Goal: Task Accomplishment & Management: Manage account settings

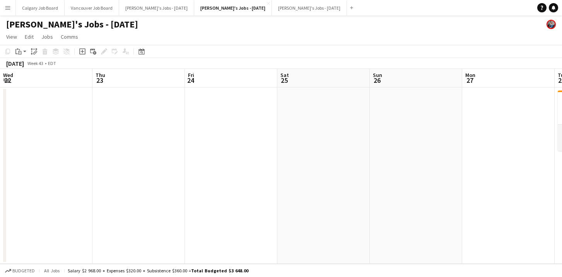
scroll to position [0, 374]
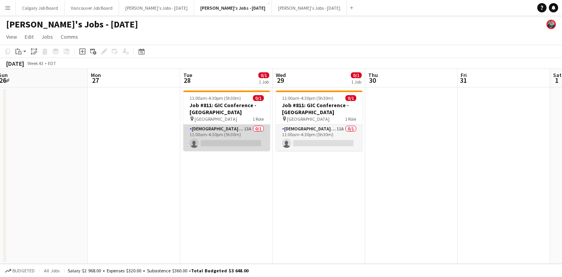
click at [211, 149] on app-card-role "Female Brand Ambassador 13A 0/1 11:00am-4:30pm (5h30m) single-neutral-actions" at bounding box center [226, 137] width 87 height 26
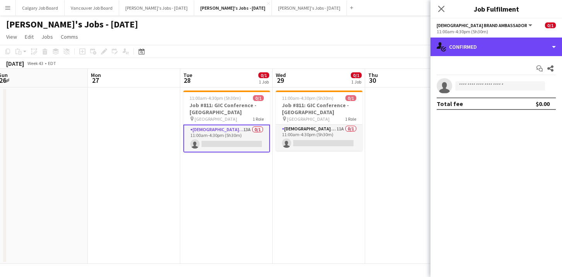
drag, startPoint x: 532, startPoint y: 43, endPoint x: 539, endPoint y: 83, distance: 40.8
click at [534, 44] on div "single-neutral-actions-check-2 Confirmed" at bounding box center [495, 47] width 131 height 19
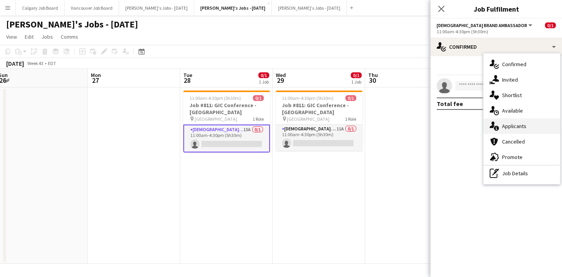
click at [528, 126] on div "single-neutral-actions-information Applicants" at bounding box center [521, 125] width 77 height 15
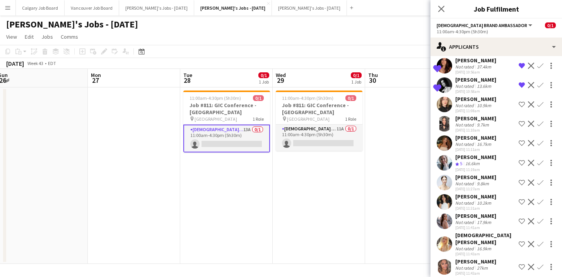
scroll to position [75, 0]
click at [523, 242] on app-icon "Shortlist crew" at bounding box center [521, 244] width 6 height 6
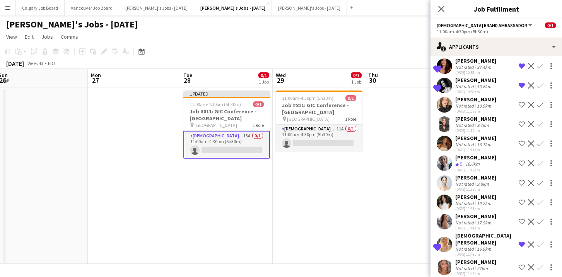
click at [522, 222] on app-icon "Shortlist crew" at bounding box center [521, 221] width 6 height 6
click at [521, 200] on app-icon "Shortlist crew" at bounding box center [521, 202] width 6 height 6
drag, startPoint x: 521, startPoint y: 181, endPoint x: 522, endPoint y: 169, distance: 12.0
click at [522, 181] on app-icon "Shortlist crew" at bounding box center [521, 183] width 6 height 6
click at [523, 162] on app-icon "Shortlist crew" at bounding box center [521, 163] width 6 height 6
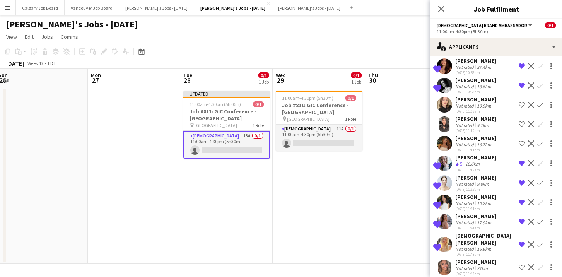
click at [521, 140] on app-icon "Shortlist crew" at bounding box center [521, 143] width 6 height 6
click at [521, 123] on app-icon "Shortlist crew" at bounding box center [521, 124] width 6 height 6
click at [523, 102] on app-icon "Shortlist crew" at bounding box center [521, 105] width 6 height 6
click at [522, 241] on app-icon "Remove crew from shortlist" at bounding box center [521, 244] width 6 height 6
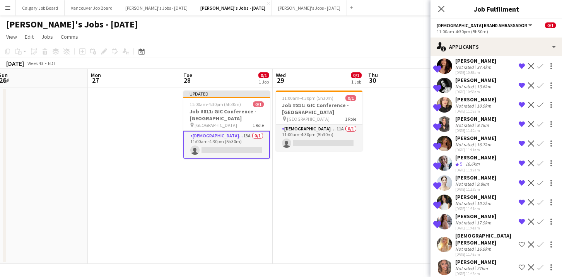
click at [367, 222] on app-date-cell at bounding box center [411, 175] width 92 height 176
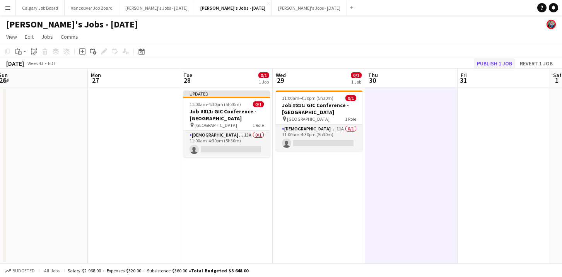
click at [485, 61] on button "Publish 1 job" at bounding box center [494, 63] width 41 height 10
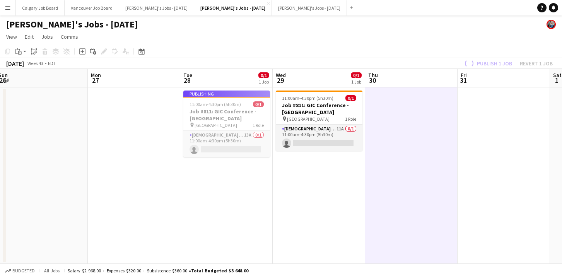
click at [237, 143] on app-job-card "Publishing 11:00am-4:30pm (5h30m) 0/1 Job #811: GIC Conference - ETOBICOKE pin …" at bounding box center [226, 123] width 87 height 66
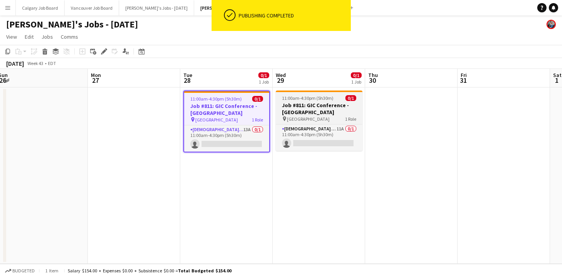
drag, startPoint x: 212, startPoint y: 135, endPoint x: 336, endPoint y: 104, distance: 127.7
click at [213, 136] on app-card-role "Female Brand Ambassador 13A 0/1 11:00am-4:30pm (5h30m) single-neutral-actions" at bounding box center [226, 138] width 85 height 26
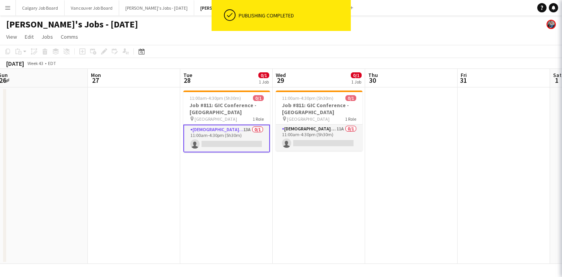
scroll to position [0, 373]
drag, startPoint x: 536, startPoint y: 41, endPoint x: 536, endPoint y: 58, distance: 17.4
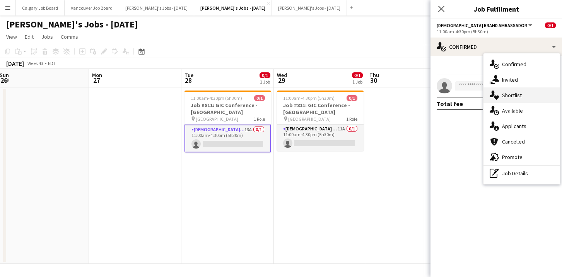
click at [531, 94] on div "single-neutral-actions-heart Shortlist" at bounding box center [521, 94] width 77 height 15
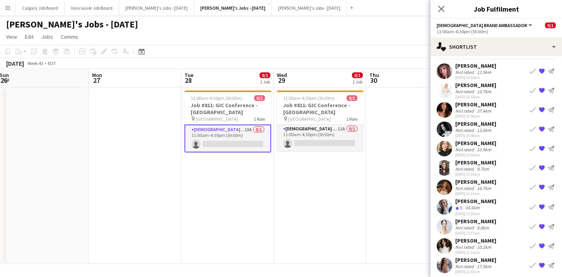
scroll to position [19, 0]
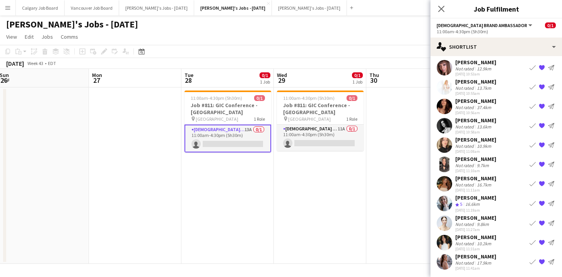
click at [474, 142] on div "[PERSON_NAME]" at bounding box center [475, 139] width 41 height 7
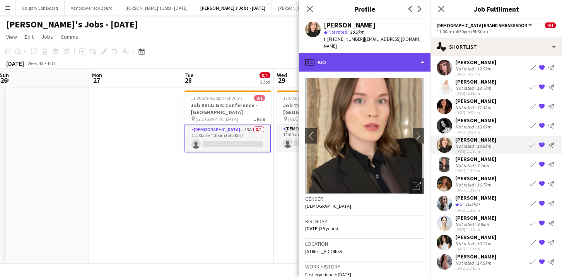
click at [376, 58] on div "profile Bio" at bounding box center [364, 62] width 131 height 19
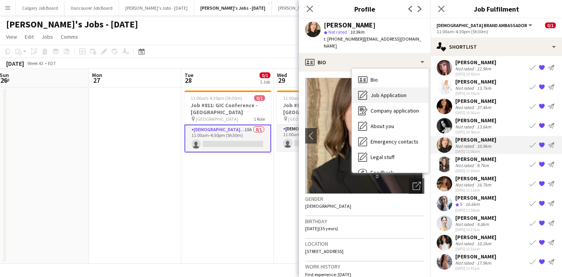
click at [384, 92] on span "Job Application" at bounding box center [388, 95] width 36 height 7
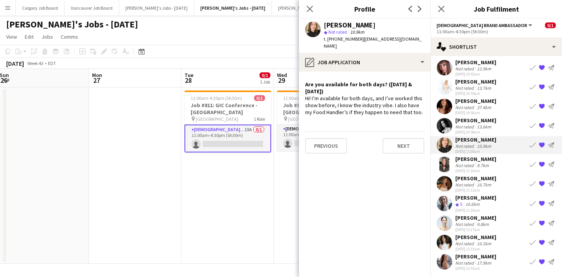
click at [473, 160] on div "Willow Malloy" at bounding box center [475, 158] width 41 height 7
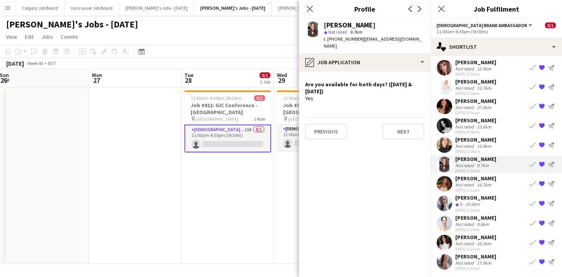
drag, startPoint x: 473, startPoint y: 172, endPoint x: 473, endPoint y: 176, distance: 4.3
click at [473, 172] on div "23-09-2025 11:10am" at bounding box center [475, 170] width 41 height 5
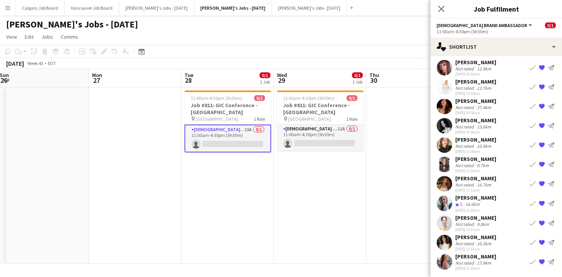
click at [473, 183] on div "Not rated" at bounding box center [465, 185] width 20 height 6
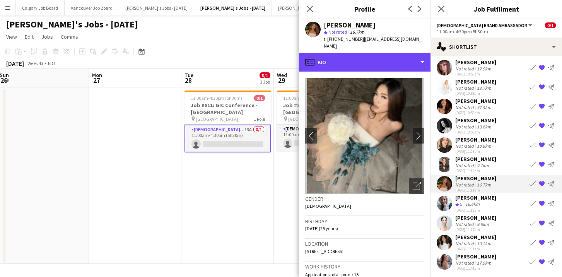
drag, startPoint x: 384, startPoint y: 50, endPoint x: 385, endPoint y: 63, distance: 13.2
click at [384, 53] on div "profile Bio" at bounding box center [364, 62] width 131 height 19
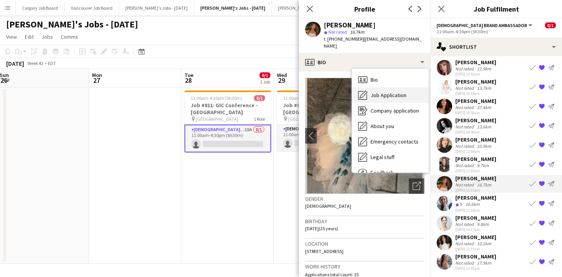
click at [387, 92] on span "Job Application" at bounding box center [388, 95] width 36 height 7
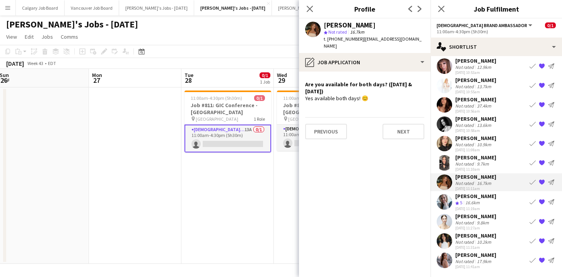
scroll to position [21, 0]
click at [467, 199] on div "16.6km" at bounding box center [472, 202] width 17 height 7
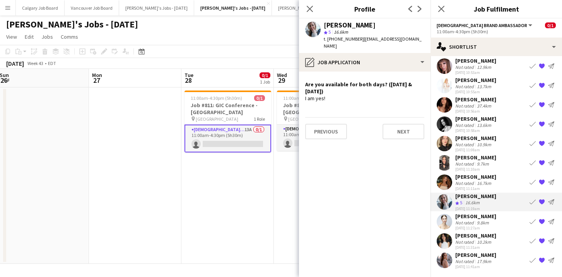
click at [470, 229] on div "23-09-2025 11:27am" at bounding box center [475, 227] width 41 height 5
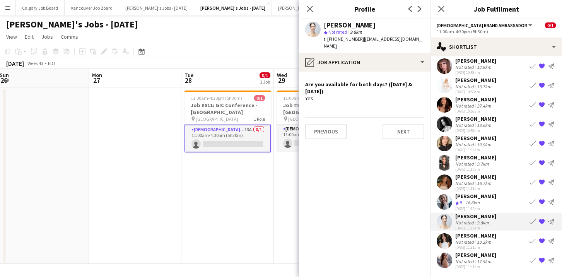
click at [472, 245] on div "23-09-2025 11:31am" at bounding box center [475, 247] width 41 height 5
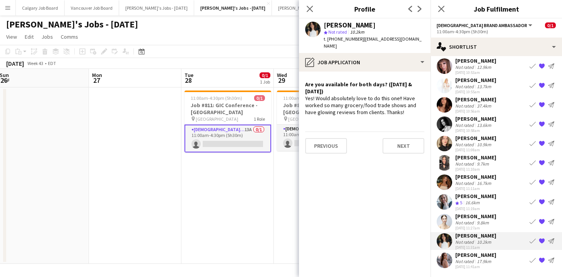
click at [470, 259] on div "Not rated" at bounding box center [465, 261] width 20 height 6
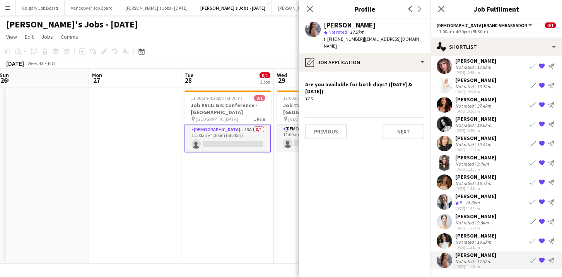
click at [263, 153] on app-date-cell "11:00am-4:30pm (5h30m) 0/1 Job #811: GIC Conference - ETOBICOKE pin Toronto Con…" at bounding box center [227, 175] width 92 height 176
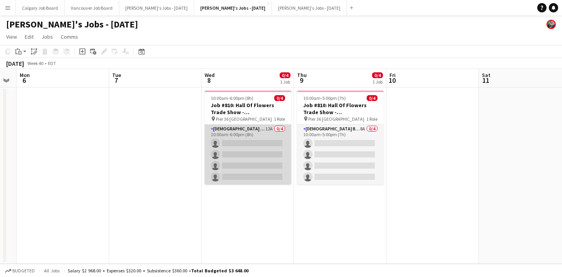
click at [259, 170] on app-card-role "Female Brand Ambassadors 12A 0/4 10:00am-6:00pm (8h) single-neutral-actions sin…" at bounding box center [248, 154] width 87 height 60
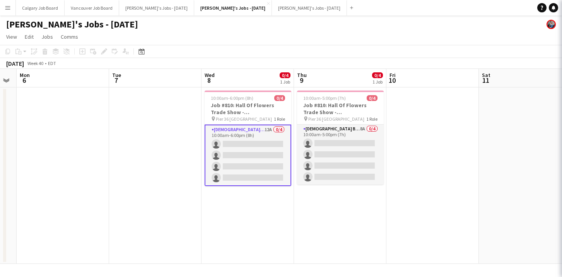
scroll to position [0, 167]
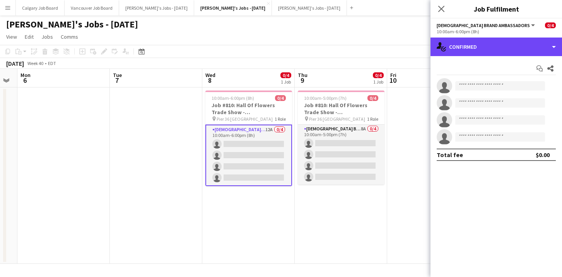
drag, startPoint x: 493, startPoint y: 53, endPoint x: 508, endPoint y: 83, distance: 34.1
click at [493, 53] on div "single-neutral-actions-check-2 Confirmed" at bounding box center [495, 47] width 131 height 19
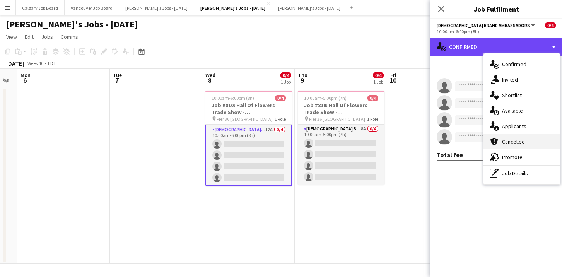
scroll to position [0, 0]
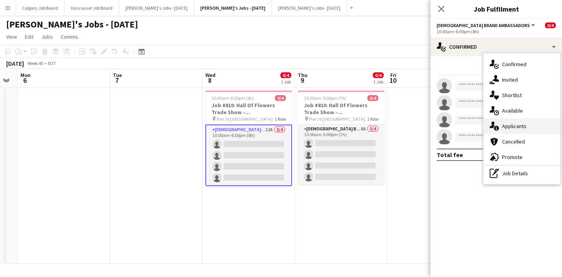
click at [534, 130] on div "single-neutral-actions-information Applicants" at bounding box center [521, 125] width 77 height 15
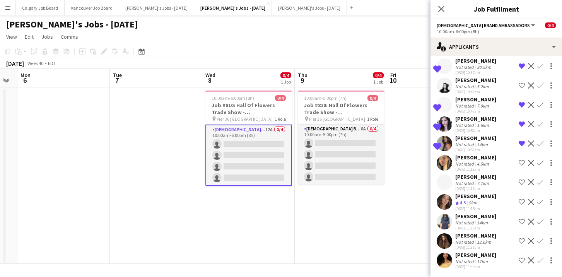
scroll to position [55, 0]
click at [477, 264] on div "23-09-2025 11:44am" at bounding box center [475, 266] width 41 height 5
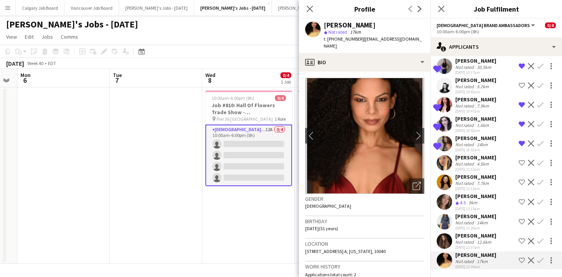
click at [523, 260] on app-icon "Shortlist crew" at bounding box center [521, 260] width 6 height 6
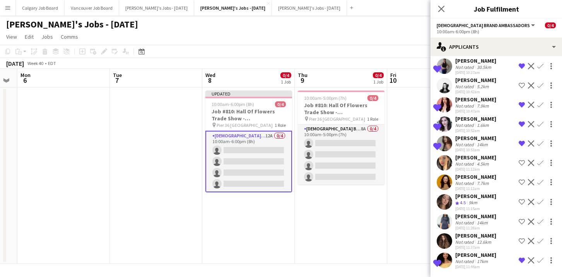
click at [521, 238] on app-icon "Shortlist crew" at bounding box center [521, 241] width 6 height 6
click at [520, 200] on app-icon "Shortlist crew" at bounding box center [521, 202] width 6 height 6
click at [523, 183] on app-icon "Shortlist crew" at bounding box center [521, 182] width 6 height 6
click at [520, 162] on app-icon "Shortlist crew" at bounding box center [521, 163] width 6 height 6
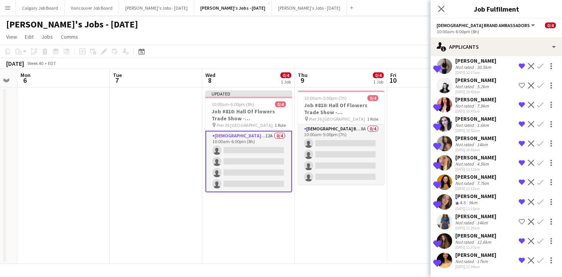
click at [474, 159] on div "Shelby Van Leuven" at bounding box center [475, 157] width 41 height 7
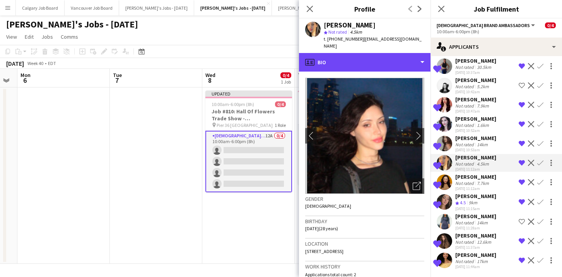
drag, startPoint x: 364, startPoint y: 51, endPoint x: 376, endPoint y: 69, distance: 21.4
click at [365, 53] on div "profile Bio" at bounding box center [364, 62] width 131 height 19
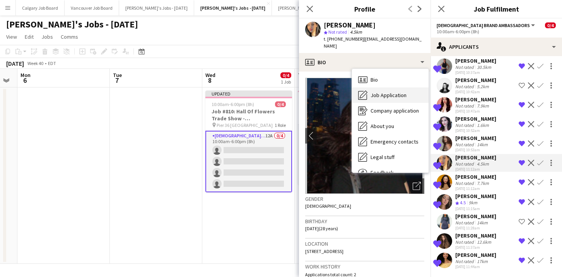
click at [391, 92] on span "Job Application" at bounding box center [388, 95] width 36 height 7
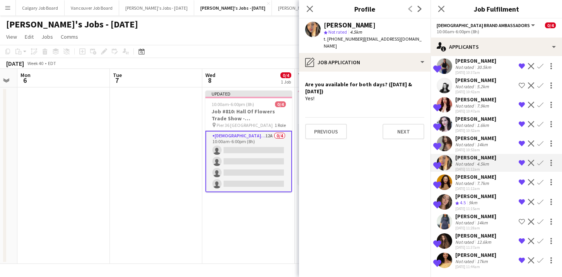
click at [471, 175] on div "Sophia Gutchinov" at bounding box center [475, 176] width 41 height 7
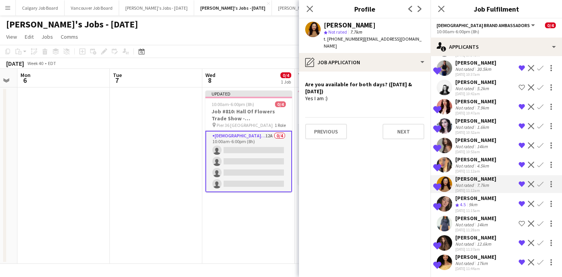
scroll to position [51, 0]
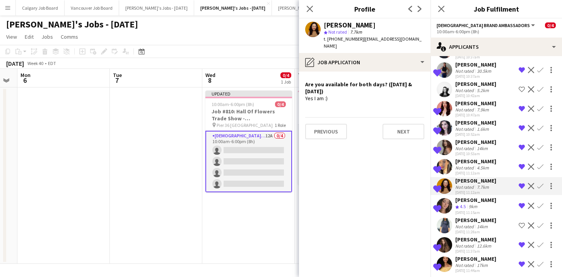
click at [471, 211] on div "23-09-2025 11:15am" at bounding box center [475, 212] width 41 height 5
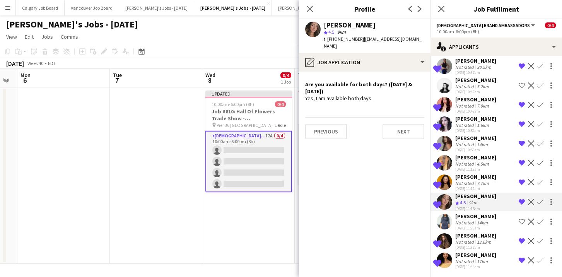
scroll to position [55, 0]
click at [471, 223] on div "Not rated" at bounding box center [465, 223] width 20 height 6
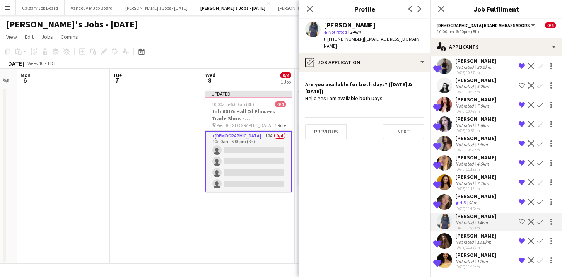
scroll to position [0, 0]
click at [472, 247] on div "23-09-2025 11:37am" at bounding box center [475, 247] width 41 height 5
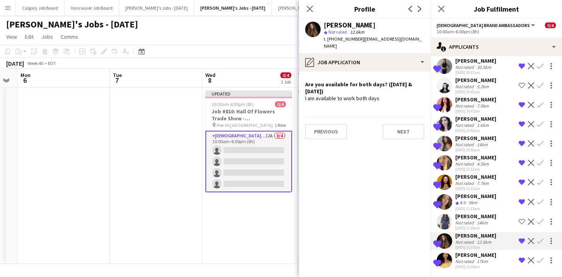
scroll to position [0, 0]
click at [471, 256] on div "Roberta Little" at bounding box center [475, 254] width 41 height 7
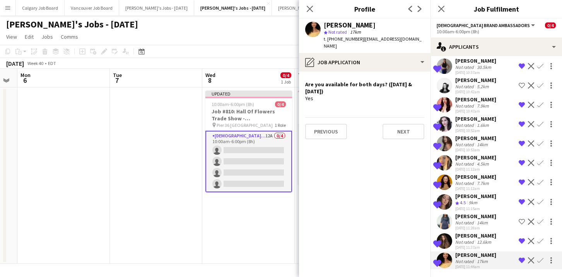
click at [249, 222] on app-date-cell "Updated 10:00am-6:00pm (8h) 0/4 Job #810: Hall Of Flowers Trade Show - NYC pin …" at bounding box center [248, 175] width 92 height 176
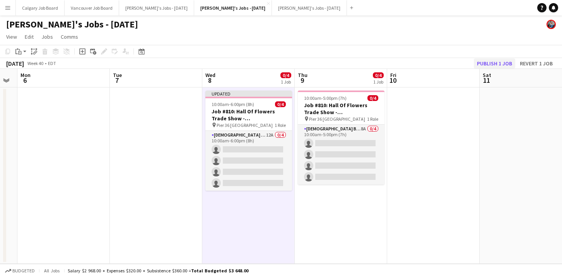
click at [483, 63] on button "Publish 1 job" at bounding box center [494, 63] width 41 height 10
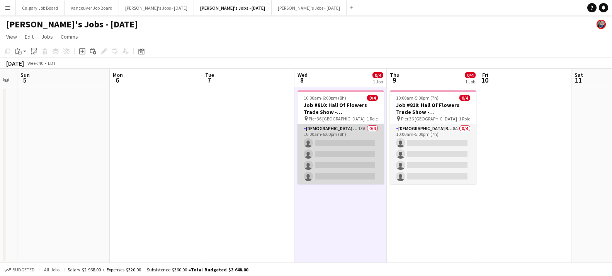
click at [326, 159] on app-card-role "Female Brand Ambassadors 13A 0/4 10:00am-6:00pm (8h) single-neutral-actions sin…" at bounding box center [341, 154] width 87 height 60
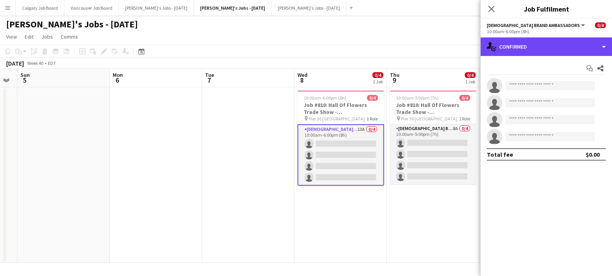
drag, startPoint x: 575, startPoint y: 42, endPoint x: 592, endPoint y: 111, distance: 71.1
click at [561, 43] on div "single-neutral-actions-check-2 Confirmed" at bounding box center [546, 47] width 131 height 19
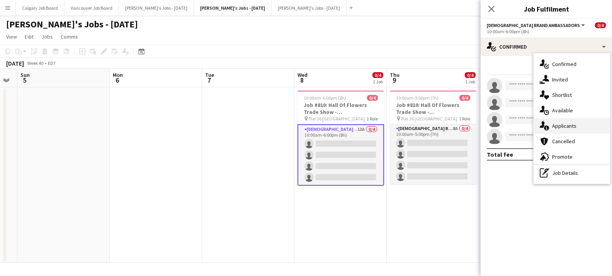
click at [561, 123] on div "single-neutral-actions-information Applicants" at bounding box center [572, 125] width 77 height 15
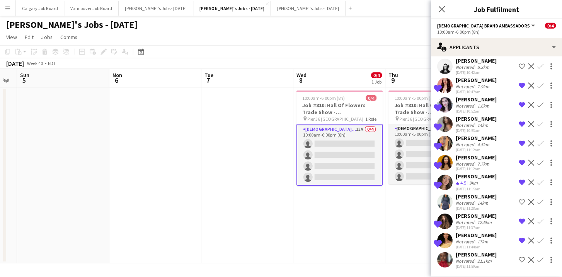
scroll to position [75, 0]
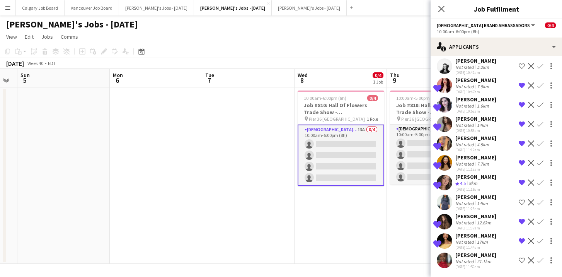
click at [311, 84] on app-board-header-date "Wed 8 0/4 1 Job" at bounding box center [341, 78] width 92 height 19
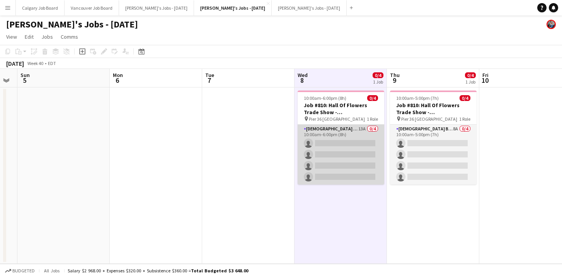
click at [319, 155] on app-card-role "Female Brand Ambassadors 13A 0/4 10:00am-6:00pm (8h) single-neutral-actions sin…" at bounding box center [341, 154] width 87 height 60
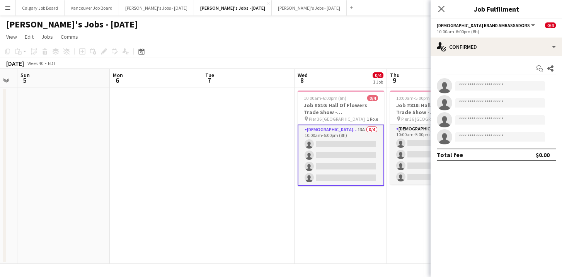
click at [268, 31] on app-page-menu "View Day view expanded Day view collapsed Month view Date picker Jump to today …" at bounding box center [281, 37] width 562 height 15
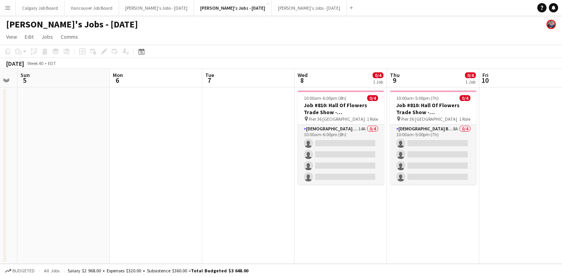
click at [5, 5] on app-icon "Menu" at bounding box center [8, 8] width 6 height 6
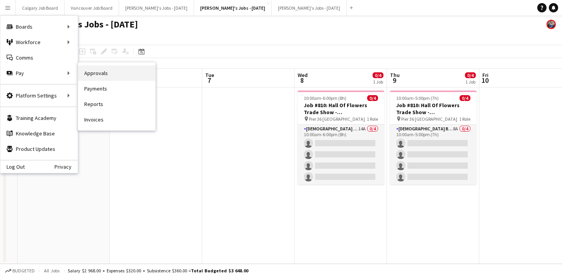
click at [103, 74] on link "Approvals" at bounding box center [116, 72] width 77 height 15
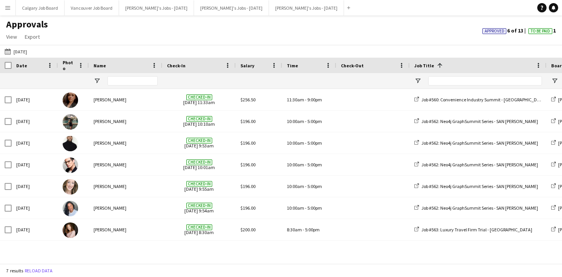
click at [7, 10] on app-icon "Menu" at bounding box center [8, 8] width 6 height 6
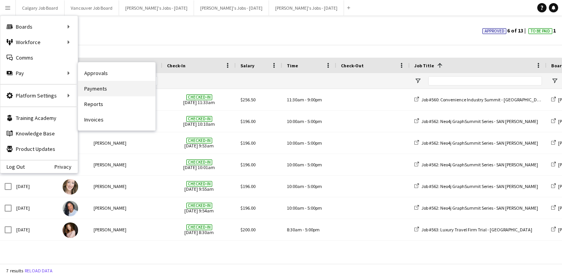
click at [89, 90] on link "Payments" at bounding box center [116, 88] width 77 height 15
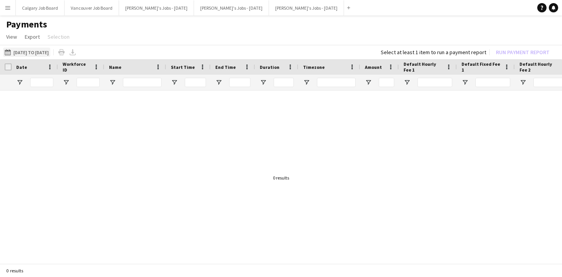
click at [50, 55] on button "15-09-2025 to 08-09-2025 15-09-2025 to 08-09-2025" at bounding box center [26, 52] width 47 height 9
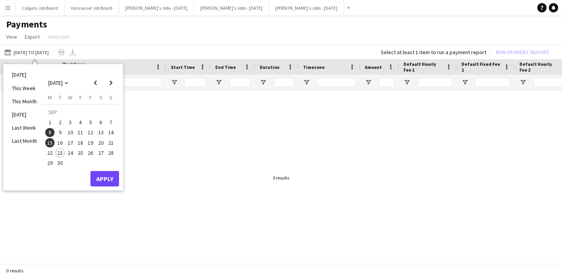
click at [51, 154] on span "22" at bounding box center [49, 152] width 9 height 9
click at [51, 143] on span "15" at bounding box center [49, 142] width 9 height 9
click at [109, 177] on button "Apply" at bounding box center [104, 178] width 29 height 15
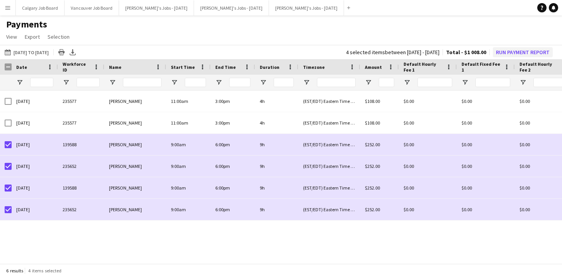
click at [507, 51] on button "Run Payment Report" at bounding box center [523, 52] width 60 height 10
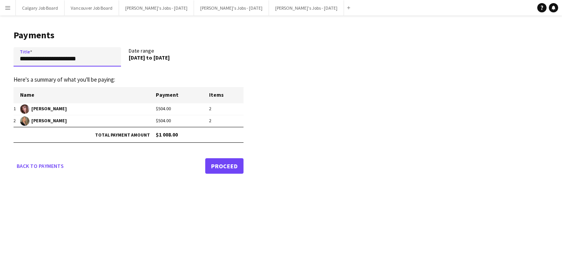
drag, startPoint x: 43, startPoint y: 59, endPoint x: 12, endPoint y: 57, distance: 30.6
click at [12, 57] on main "**********" at bounding box center [125, 100] width 251 height 170
type input "**********"
click at [220, 165] on link "Proceed" at bounding box center [224, 165] width 38 height 15
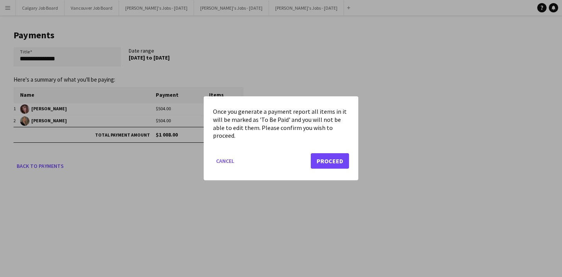
click at [320, 161] on button "Proceed" at bounding box center [330, 160] width 38 height 15
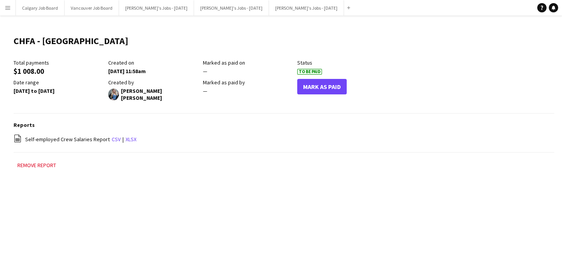
drag, startPoint x: 7, startPoint y: 9, endPoint x: 31, endPoint y: 66, distance: 61.7
click at [8, 9] on app-icon "Menu" at bounding box center [8, 8] width 6 height 6
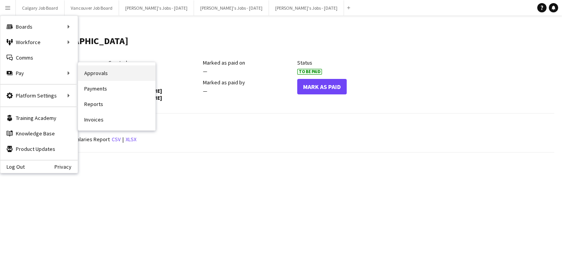
click at [96, 72] on link "Approvals" at bounding box center [116, 72] width 77 height 15
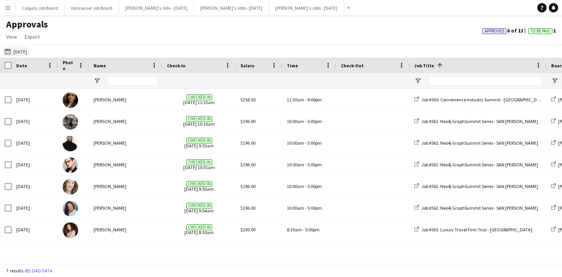
drag, startPoint x: 26, startPoint y: 47, endPoint x: 28, endPoint y: 51, distance: 5.0
click at [26, 46] on div "25-09-2024 25-09-2024 Today This Week This Month Yesterday Last Week Last Month…" at bounding box center [281, 51] width 562 height 13
click at [13, 50] on app-icon "25-09-2024" at bounding box center [9, 51] width 9 height 6
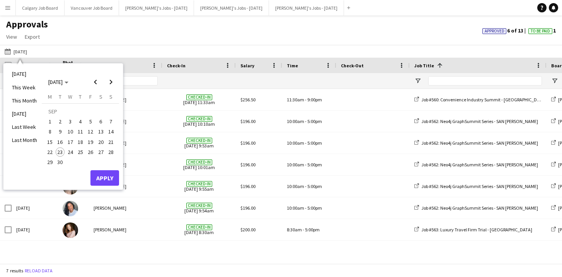
click at [104, 152] on span "27" at bounding box center [100, 151] width 9 height 9
click at [116, 40] on div "Approvals View Customise view Customise filters Reset Filters Reset View Reset …" at bounding box center [281, 32] width 562 height 26
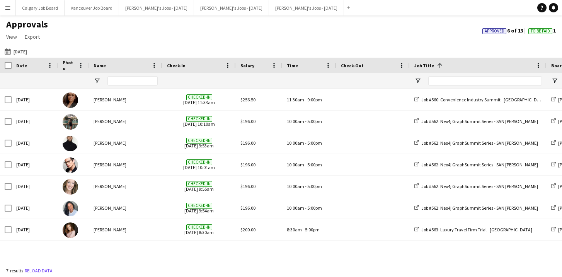
click at [123, 19] on div "Approvals View Customise view Customise filters Reset Filters Reset View Reset …" at bounding box center [281, 32] width 562 height 26
click at [213, 39] on div "Approvals View Customise view Customise filters Reset Filters Reset View Reset …" at bounding box center [281, 32] width 562 height 26
click at [229, 7] on button "Kirsten's Jobs - October 2025 Close" at bounding box center [231, 7] width 75 height 15
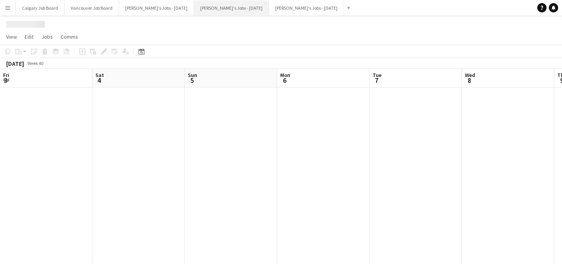
scroll to position [0, 167]
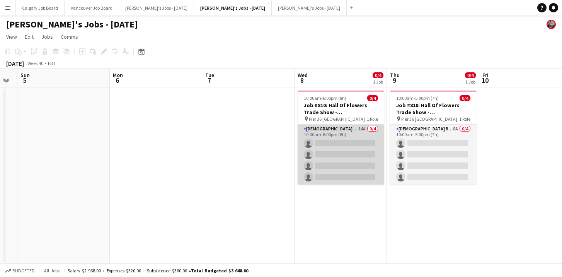
drag, startPoint x: 341, startPoint y: 152, endPoint x: 340, endPoint y: 143, distance: 8.5
click at [341, 152] on app-card-role "Female Brand Ambassadors 14A 0/4 10:00am-6:00pm (8h) single-neutral-actions sin…" at bounding box center [341, 154] width 87 height 60
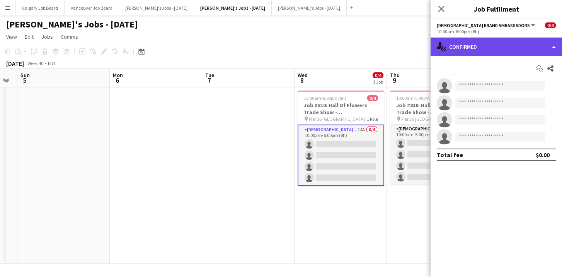
scroll to position [0, 0]
click at [497, 47] on div "single-neutral-actions-check-2 Confirmed" at bounding box center [496, 47] width 131 height 19
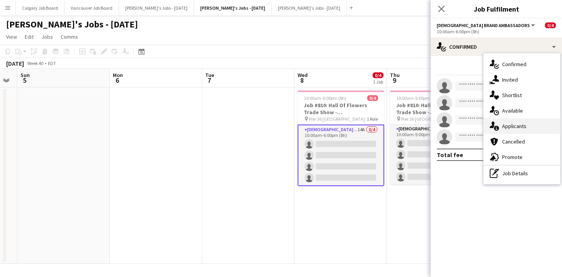
click at [523, 122] on div "single-neutral-actions-information Applicants" at bounding box center [522, 125] width 77 height 15
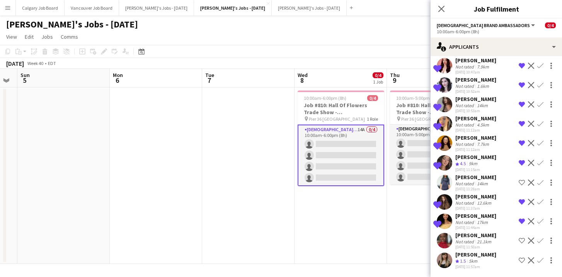
scroll to position [94, 0]
click at [388, 211] on app-date-cell "10:00am-5:00pm (7h) 0/4 Job #810: Hall Of Flowers Trade Show - NYC pin Pier 36 …" at bounding box center [433, 175] width 92 height 176
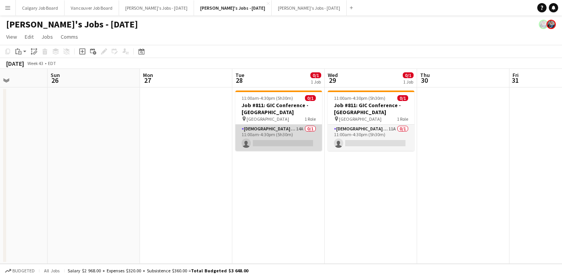
click at [276, 132] on app-card-role "Female Brand Ambassador 14A 0/1 11:00am-4:30pm (5h30m) single-neutral-actions" at bounding box center [278, 137] width 87 height 26
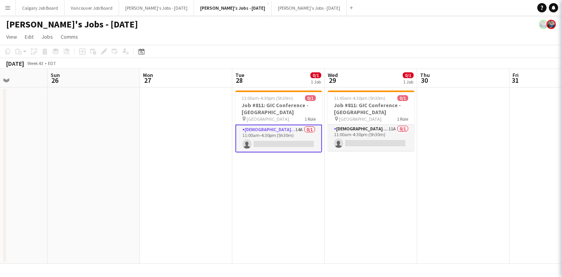
scroll to position [0, 230]
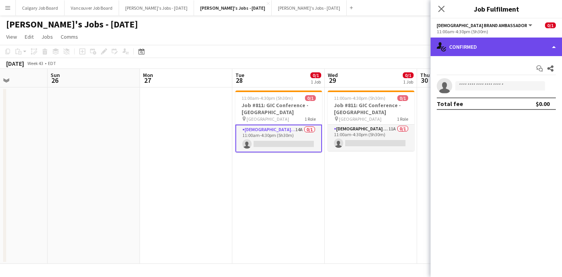
drag, startPoint x: 503, startPoint y: 42, endPoint x: 505, endPoint y: 52, distance: 9.9
click at [503, 42] on div "single-neutral-actions-check-2 Confirmed" at bounding box center [496, 47] width 131 height 19
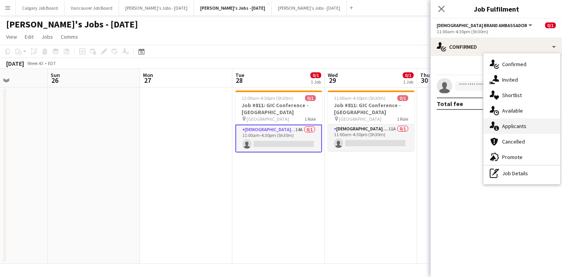
click at [523, 124] on span "Applicants" at bounding box center [514, 126] width 24 height 7
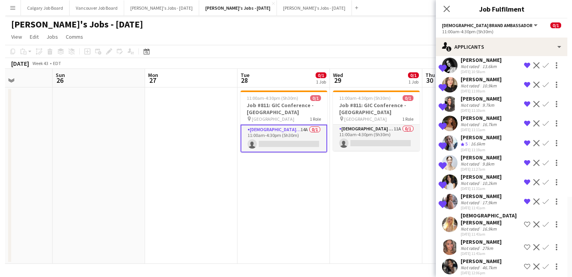
scroll to position [94, 0]
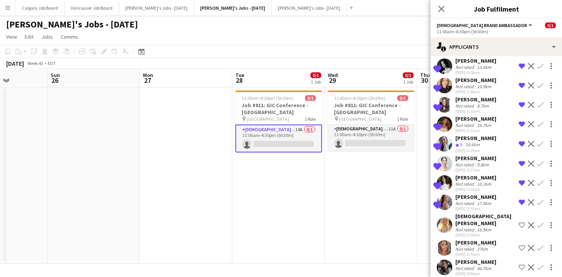
click at [384, 250] on app-date-cell "11:00am-4:30pm (5h30m) 0/1 Job #811: GIC Conference - ETOBICOKE pin Toronto Con…" at bounding box center [371, 175] width 92 height 176
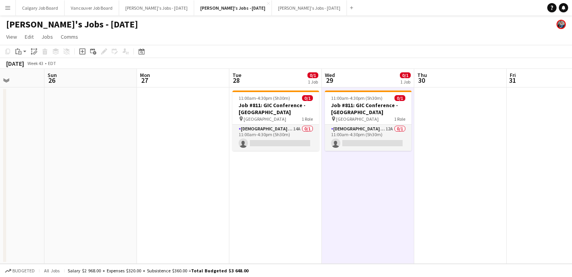
scroll to position [0, 232]
click at [10, 9] on app-icon "Menu" at bounding box center [8, 8] width 6 height 6
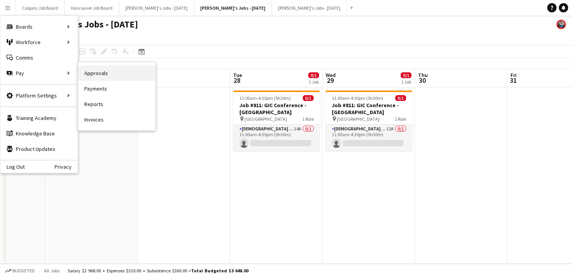
click at [89, 72] on link "Approvals" at bounding box center [116, 72] width 77 height 15
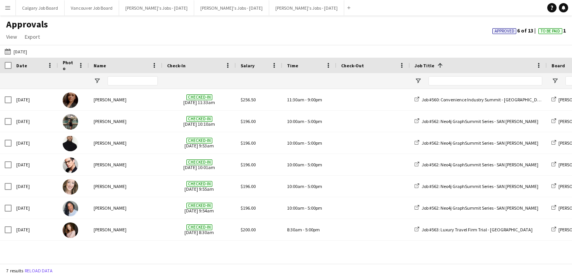
click at [510, 30] on span "Approved" at bounding box center [504, 31] width 20 height 5
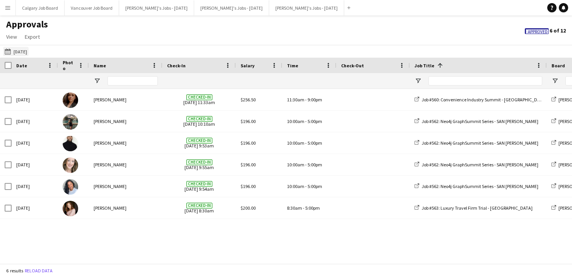
click at [25, 55] on button "25-09-2024 25-09-2024" at bounding box center [16, 51] width 26 height 9
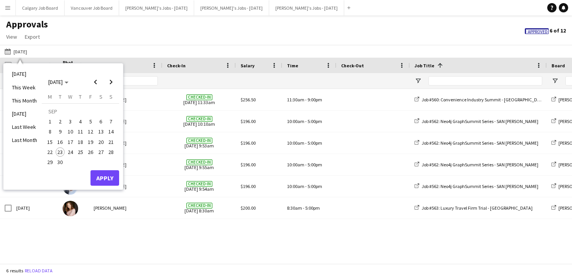
drag, startPoint x: 51, startPoint y: 153, endPoint x: 50, endPoint y: 147, distance: 5.8
click at [51, 153] on span "22" at bounding box center [49, 151] width 9 height 9
drag, startPoint x: 51, startPoint y: 141, endPoint x: 91, endPoint y: 177, distance: 54.5
click at [51, 141] on span "15" at bounding box center [49, 141] width 9 height 9
click at [102, 175] on button "Apply" at bounding box center [104, 177] width 29 height 15
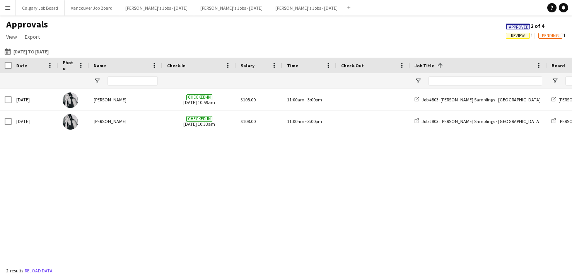
click at [520, 33] on span "Review" at bounding box center [518, 35] width 14 height 5
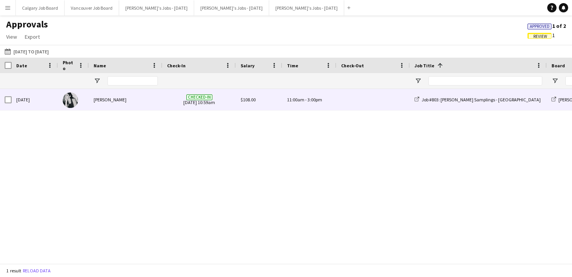
click at [283, 108] on div "11:00am - 3:00pm" at bounding box center [309, 99] width 54 height 21
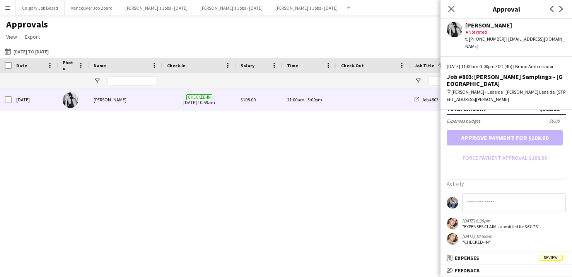
scroll to position [224, 0]
click at [486, 258] on mat-panel-title "receipt Expenses Review" at bounding box center [504, 257] width 128 height 7
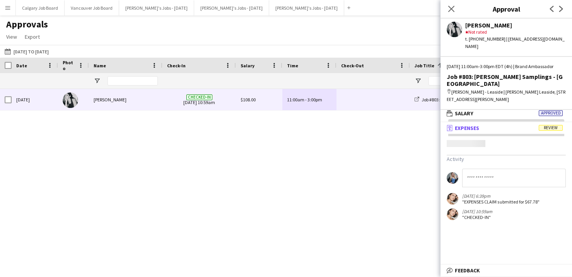
scroll to position [2, 0]
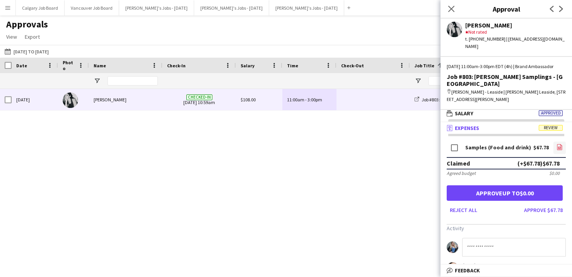
click at [559, 147] on icon at bounding box center [559, 147] width 1 height 1
click at [545, 204] on button "Approve $67.78" at bounding box center [543, 210] width 45 height 12
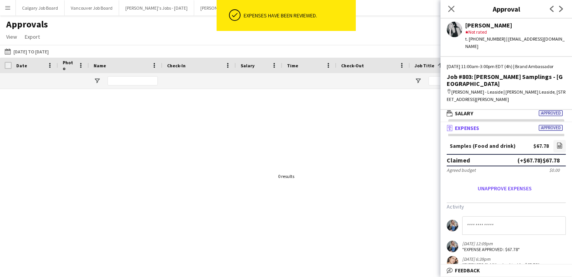
click at [352, 130] on div at bounding box center [286, 176] width 572 height 174
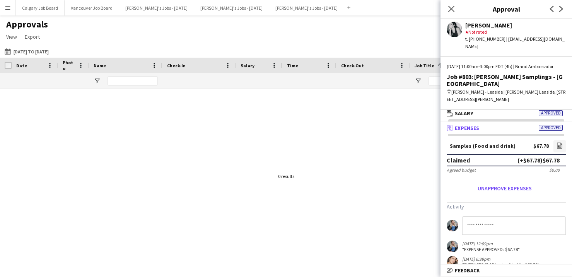
click at [410, 111] on div at bounding box center [286, 176] width 572 height 174
click at [449, 9] on icon "Close pop-in" at bounding box center [450, 8] width 7 height 7
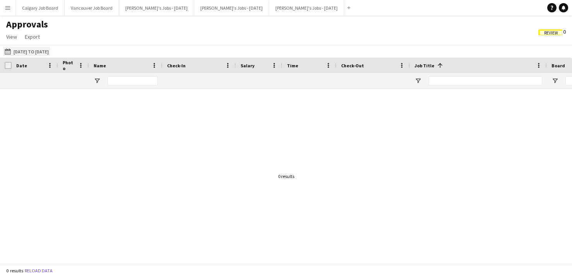
click at [41, 53] on button "25-09-2024 22-09-2025 to 15-09-2025" at bounding box center [26, 51] width 47 height 9
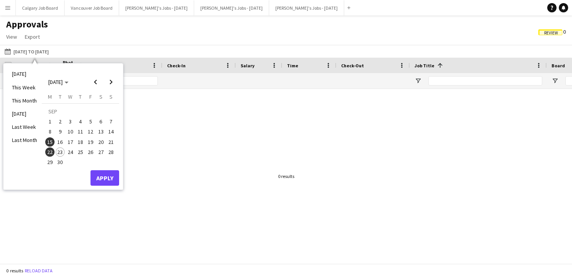
click at [108, 143] on span "21" at bounding box center [110, 141] width 9 height 9
click at [108, 174] on button "Apply" at bounding box center [104, 177] width 29 height 15
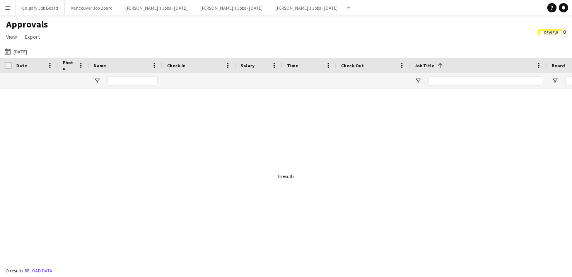
click at [11, 7] on button "Menu" at bounding box center [7, 7] width 15 height 15
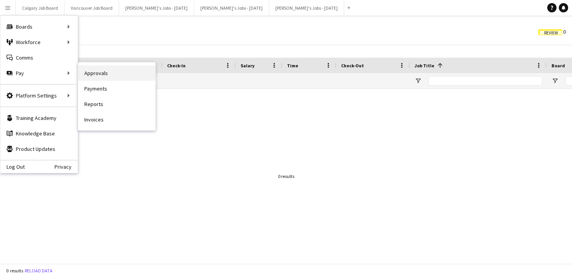
click at [95, 73] on link "Approvals" at bounding box center [116, 72] width 77 height 15
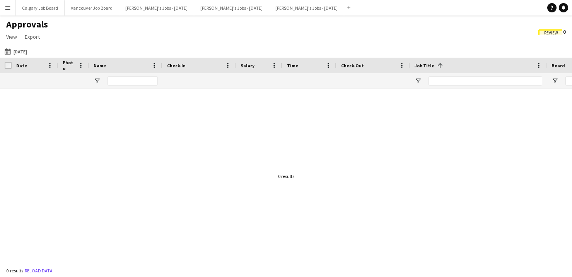
click at [555, 33] on span "Review" at bounding box center [551, 33] width 14 height 5
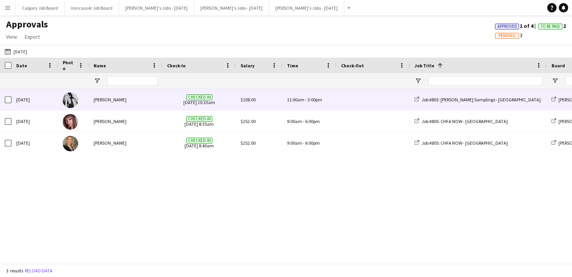
click at [136, 105] on div "[PERSON_NAME]" at bounding box center [125, 99] width 73 height 21
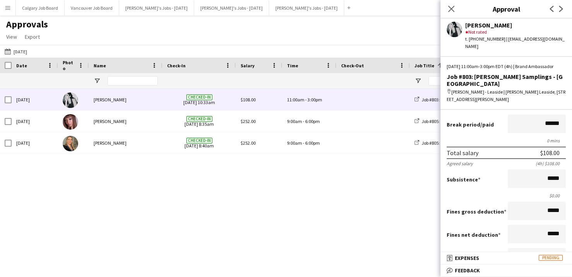
scroll to position [55, 0]
drag, startPoint x: 549, startPoint y: 174, endPoint x: 562, endPoint y: 174, distance: 13.5
click at [561, 174] on input "*****" at bounding box center [537, 179] width 58 height 19
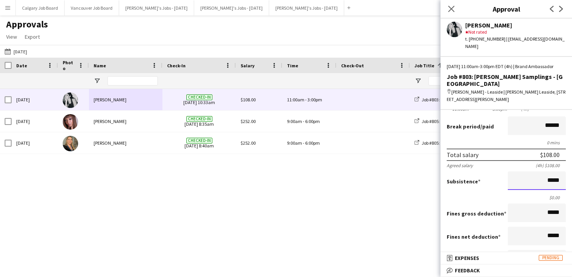
type input "*****"
click at [500, 184] on div "Subsistence *****" at bounding box center [506, 181] width 119 height 20
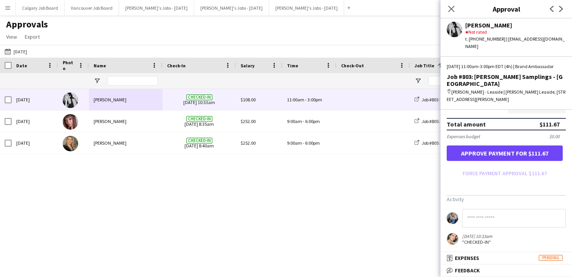
scroll to position [208, 0]
click at [511, 149] on button "Approve payment for $111.67" at bounding box center [505, 153] width 116 height 15
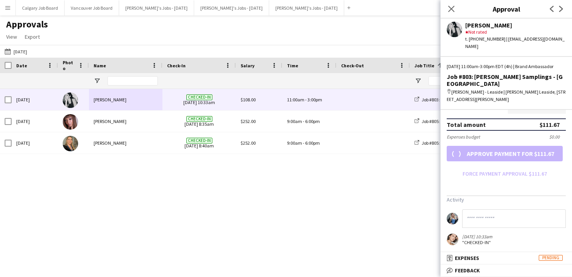
scroll to position [176, 0]
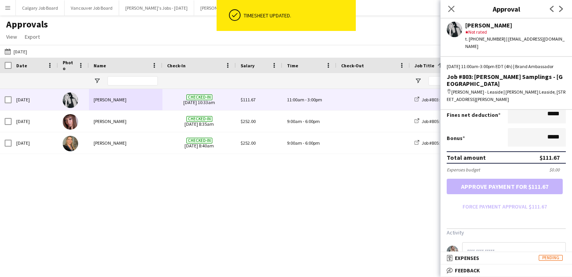
click at [123, 36] on div "Approvals View Customise view Customise filters Reset Filters Reset View Reset …" at bounding box center [286, 32] width 572 height 26
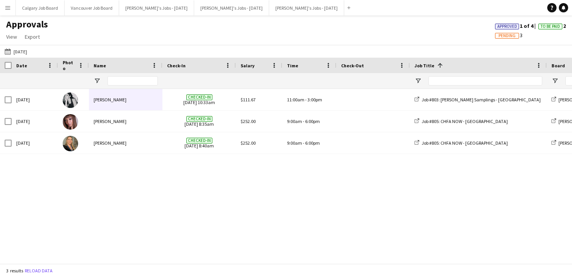
click at [11, 7] on button "Menu" at bounding box center [7, 7] width 15 height 15
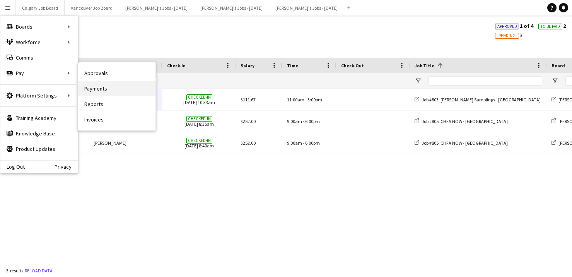
click at [109, 92] on link "Payments" at bounding box center [116, 88] width 77 height 15
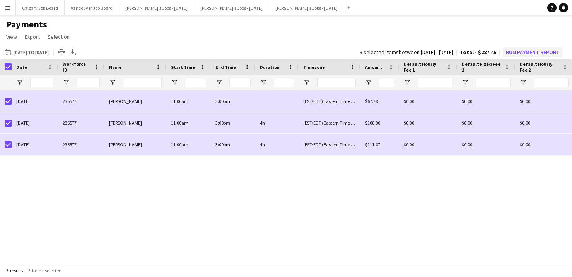
click at [544, 51] on button "Run Payment Report" at bounding box center [533, 52] width 60 height 10
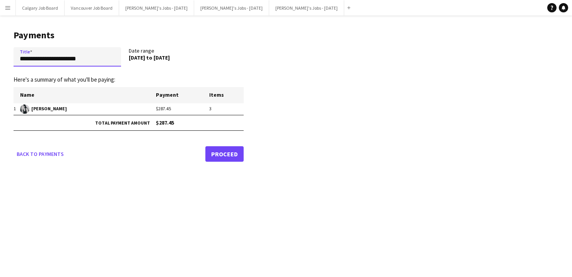
drag, startPoint x: 106, startPoint y: 59, endPoint x: -13, endPoint y: 57, distance: 119.1
click at [0, 57] on html "Menu Boards Boards Boards All jobs Status Workforce Workforce My Workforce Recr…" at bounding box center [286, 138] width 572 height 277
type input "**********"
click at [211, 151] on link "Proceed" at bounding box center [224, 153] width 38 height 15
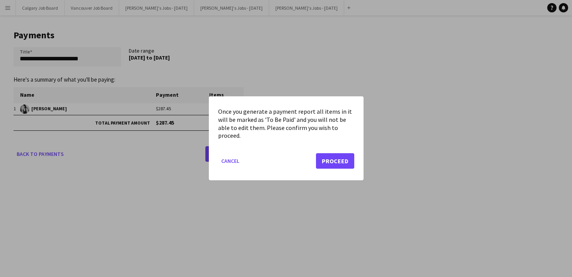
click at [337, 162] on button "Proceed" at bounding box center [335, 160] width 38 height 15
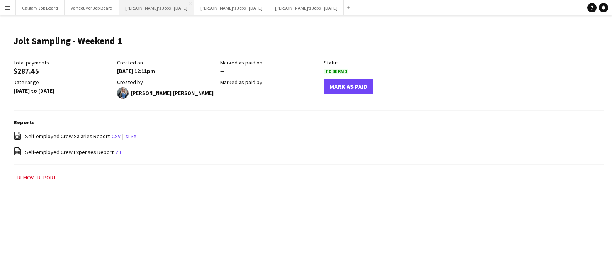
click at [164, 8] on button "[PERSON_NAME]'s Jobs - [DATE] Close" at bounding box center [156, 7] width 75 height 15
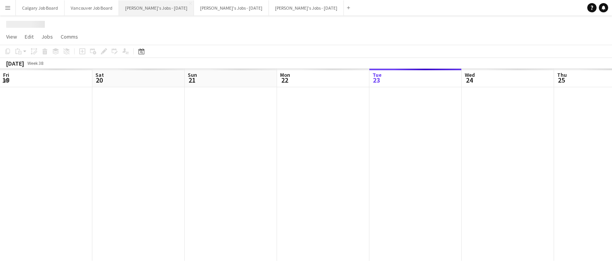
scroll to position [0, 232]
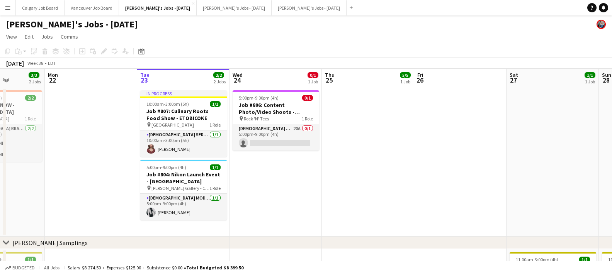
drag, startPoint x: 7, startPoint y: 8, endPoint x: 15, endPoint y: 24, distance: 18.0
click at [7, 8] on app-icon "Menu" at bounding box center [8, 8] width 6 height 6
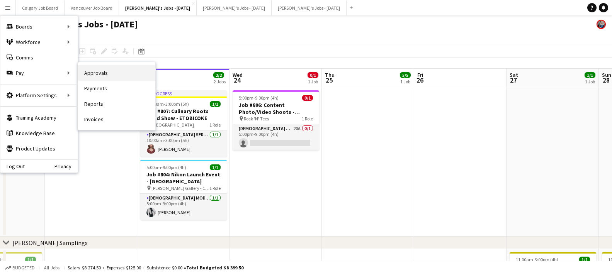
click at [96, 73] on link "Approvals" at bounding box center [116, 72] width 77 height 15
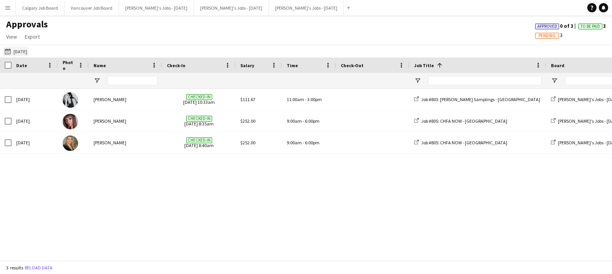
click at [17, 52] on button "21-09-2025 21-09-2025" at bounding box center [16, 51] width 26 height 9
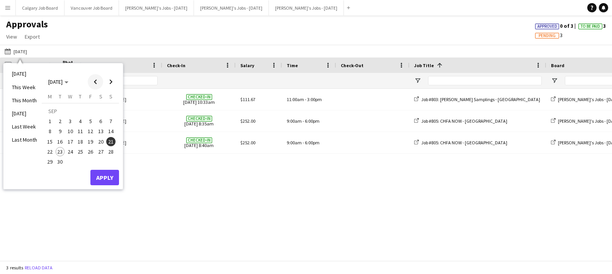
click at [91, 80] on span "Previous month" at bounding box center [95, 81] width 15 height 15
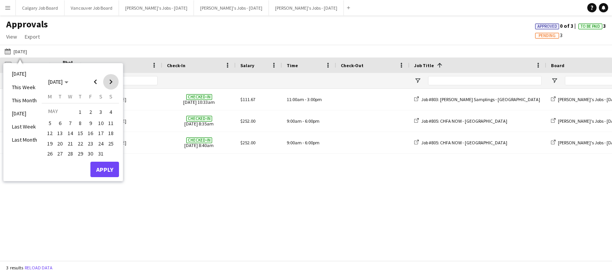
click at [110, 81] on span "Next month" at bounding box center [110, 81] width 15 height 15
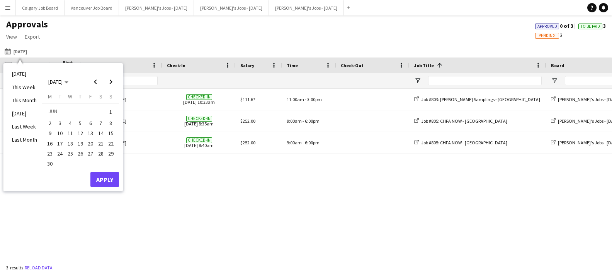
click at [71, 143] on span "18" at bounding box center [70, 143] width 9 height 9
click at [99, 178] on button "Apply" at bounding box center [104, 179] width 29 height 15
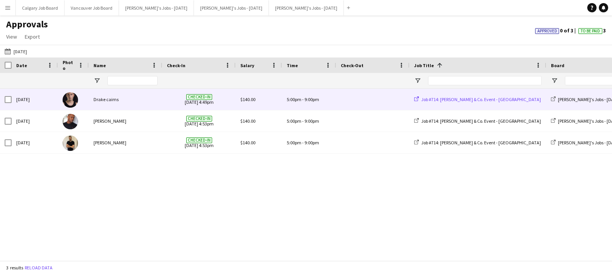
click at [452, 97] on span "Job #714: [PERSON_NAME] & Co. Event - [GEOGRAPHIC_DATA]" at bounding box center [481, 100] width 120 height 6
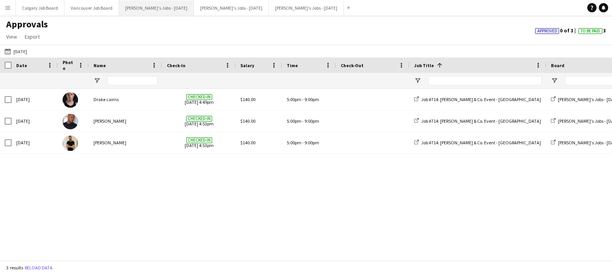
click at [169, 7] on button "[PERSON_NAME]'s Jobs - [DATE] Close" at bounding box center [156, 7] width 75 height 15
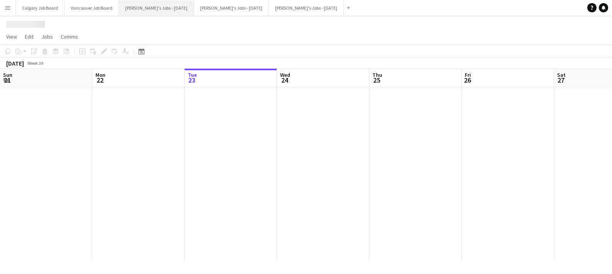
scroll to position [0, 298]
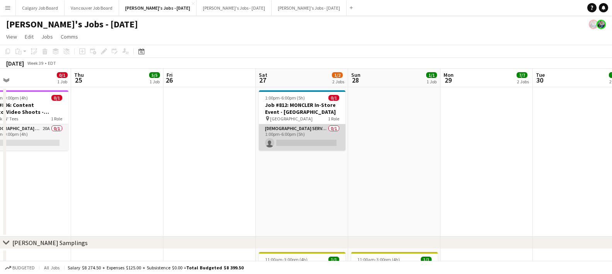
click at [301, 145] on app-card-role "Male Servers 0/1 1:00pm-6:00pm (5h) single-neutral-actions" at bounding box center [302, 137] width 87 height 26
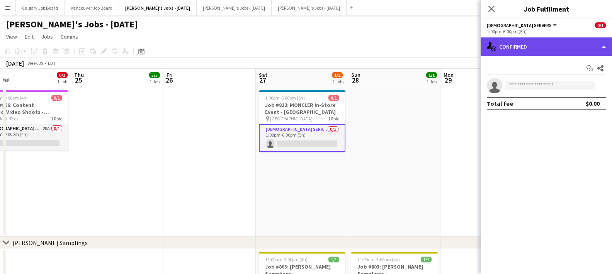
click at [512, 50] on div "single-neutral-actions-check-2 Confirmed" at bounding box center [546, 47] width 131 height 19
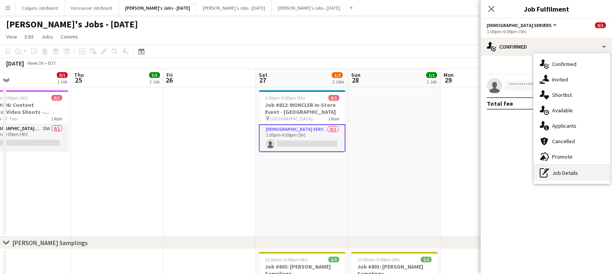
click at [558, 172] on div "pen-write Job Details" at bounding box center [572, 172] width 77 height 15
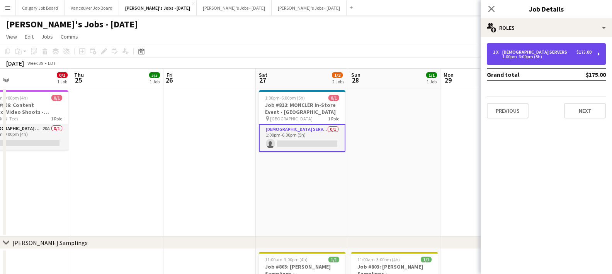
click at [511, 50] on div "Male Servers" at bounding box center [537, 51] width 68 height 5
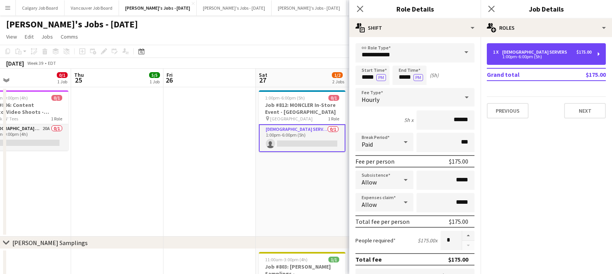
scroll to position [4, 0]
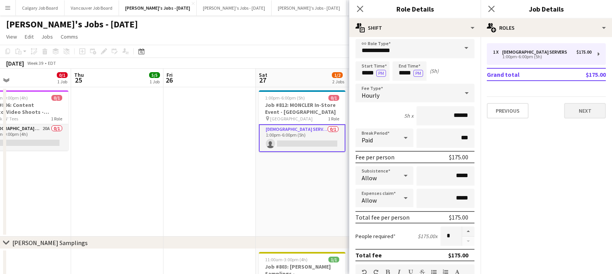
click at [561, 109] on button "Next" at bounding box center [585, 110] width 42 height 15
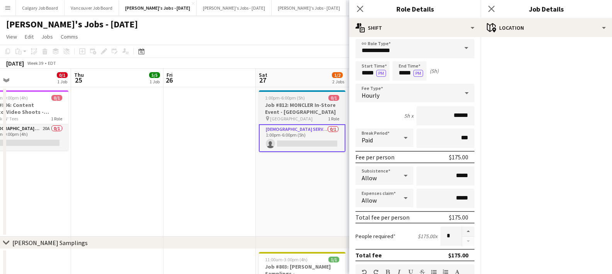
click at [293, 104] on h3 "Job #812: MONCLER In-Store Event - [GEOGRAPHIC_DATA]" at bounding box center [302, 109] width 87 height 14
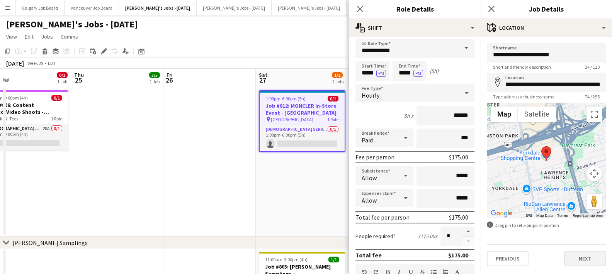
click at [561, 257] on button "Next" at bounding box center [585, 258] width 42 height 15
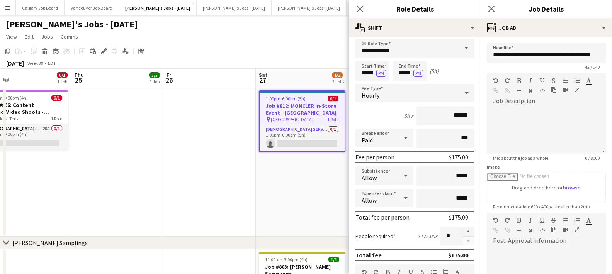
type input "**********"
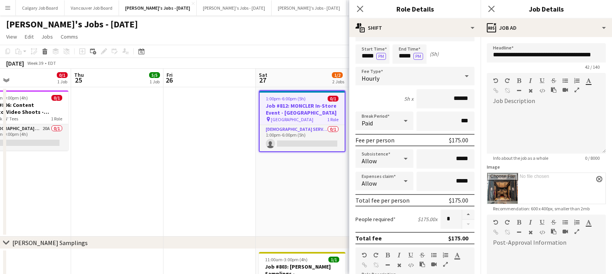
scroll to position [0, 0]
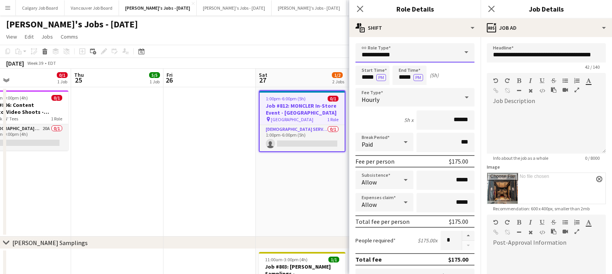
click at [404, 53] on input "**********" at bounding box center [415, 52] width 119 height 19
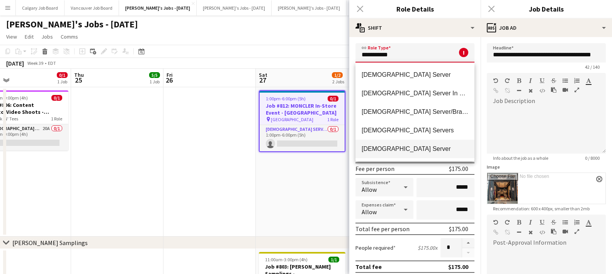
type input "**********"
click at [388, 150] on span "[DEMOGRAPHIC_DATA] Server" at bounding box center [415, 148] width 107 height 7
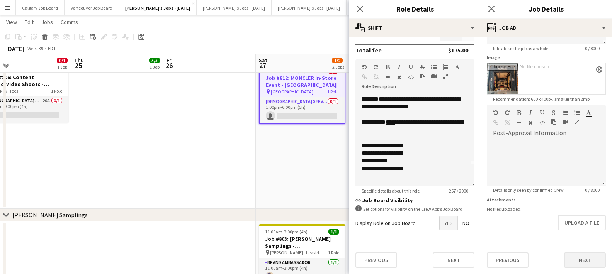
scroll to position [110, 0]
click at [561, 255] on button "Next" at bounding box center [585, 260] width 42 height 15
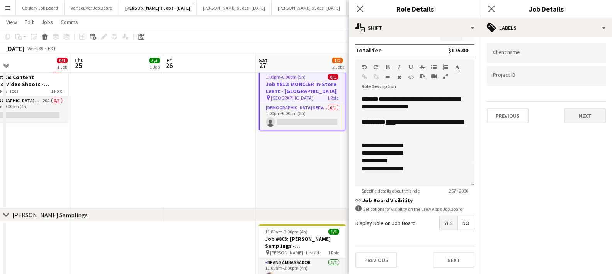
click at [561, 110] on button "Next" at bounding box center [585, 115] width 42 height 15
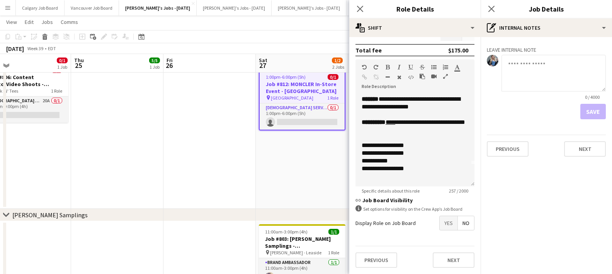
click at [561, 119] on div "Leave internal note 0 / 4000 Save Previous Next" at bounding box center [546, 100] width 131 height 126
click at [561, 143] on button "Next" at bounding box center [585, 148] width 42 height 15
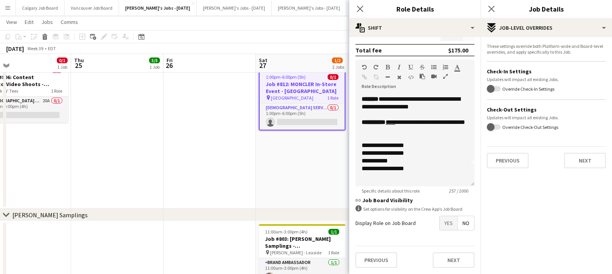
click at [450, 230] on mat-button-toggle-group "Yes No" at bounding box center [457, 223] width 35 height 15
click at [451, 225] on span "Yes" at bounding box center [449, 224] width 18 height 14
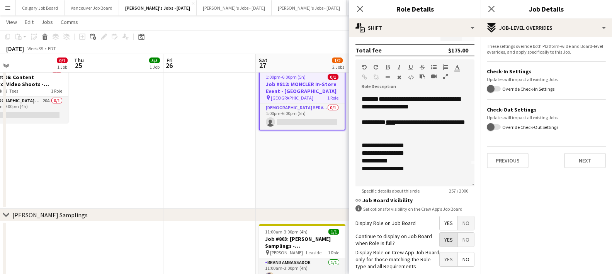
drag, startPoint x: 449, startPoint y: 238, endPoint x: 345, endPoint y: 208, distance: 107.9
click at [449, 239] on span "Yes" at bounding box center [449, 240] width 18 height 14
click at [303, 182] on app-date-cell "Updated 1:00pm-6:00pm (5h) 0/1 Job #812: MONCLER In-Store Event - TORONTO pin Y…" at bounding box center [302, 135] width 92 height 150
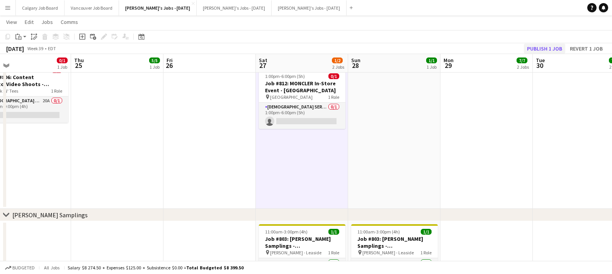
click at [552, 44] on button "Publish 1 job" at bounding box center [544, 49] width 41 height 10
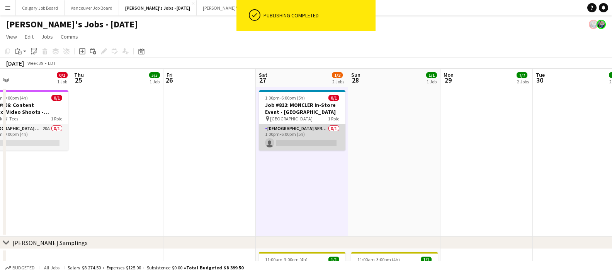
click at [313, 138] on app-card-role "Male Server 0/1 1:00pm-6:00pm (5h) single-neutral-actions" at bounding box center [302, 137] width 87 height 26
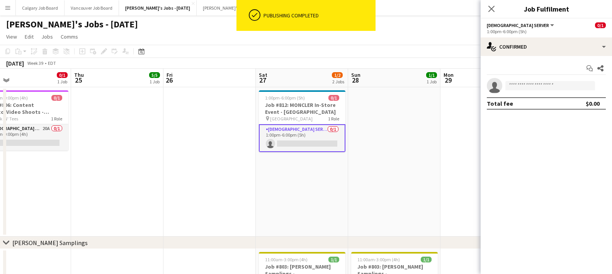
drag, startPoint x: 310, startPoint y: 99, endPoint x: 476, endPoint y: 67, distance: 168.8
click at [311, 99] on div "1:00pm-6:00pm (5h) 0/1" at bounding box center [302, 98] width 87 height 6
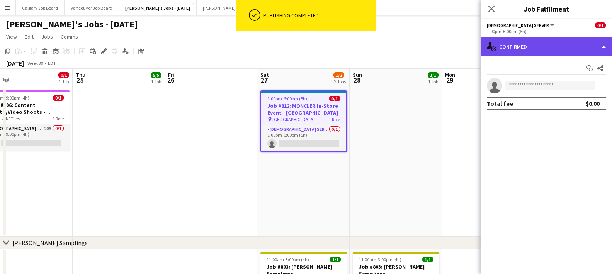
click at [535, 49] on div "single-neutral-actions-check-2 Confirmed" at bounding box center [546, 47] width 131 height 19
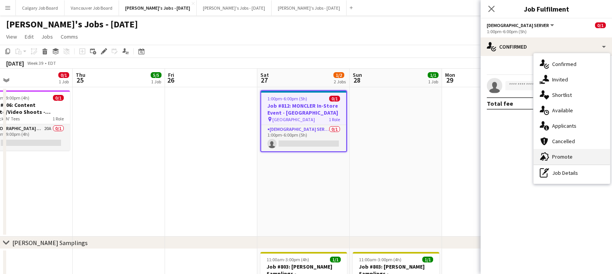
click at [561, 155] on span "Promote" at bounding box center [562, 156] width 20 height 7
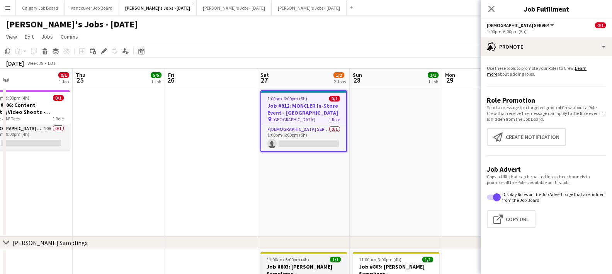
drag, startPoint x: 507, startPoint y: 221, endPoint x: 312, endPoint y: 262, distance: 198.8
click at [505, 221] on button "Click to copy URL Copy Url" at bounding box center [511, 220] width 49 height 18
type textarea "**********"
click at [515, 224] on button "Click to copy URL Copy Url" at bounding box center [511, 220] width 49 height 18
click at [5, 7] on app-icon "Menu" at bounding box center [8, 8] width 6 height 6
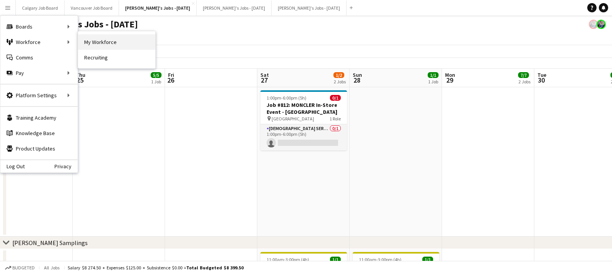
click at [87, 39] on link "My Workforce" at bounding box center [116, 41] width 77 height 15
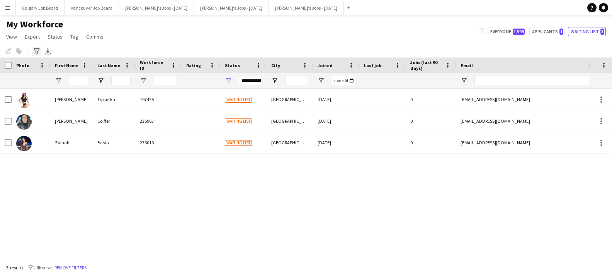
click at [38, 53] on icon "Advanced filters" at bounding box center [37, 51] width 6 height 6
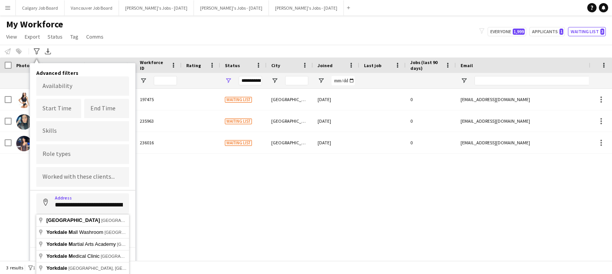
type input "**********"
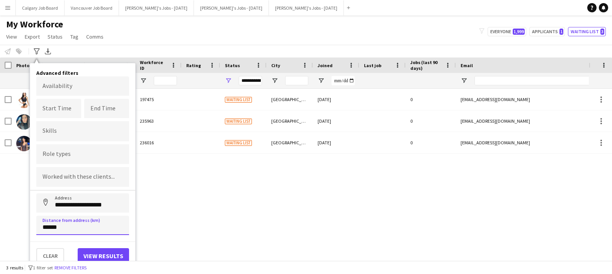
type input "******"
drag, startPoint x: 90, startPoint y: 252, endPoint x: 95, endPoint y: 249, distance: 5.9
click at [91, 252] on button "View results" at bounding box center [103, 256] width 51 height 15
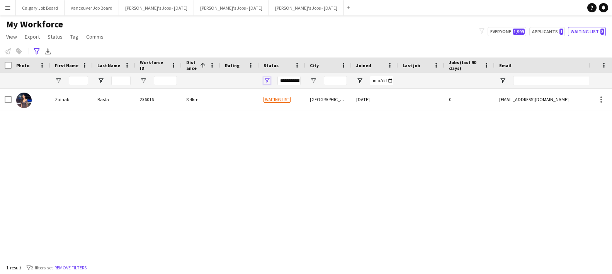
click at [269, 80] on span "Open Filter Menu" at bounding box center [267, 80] width 7 height 7
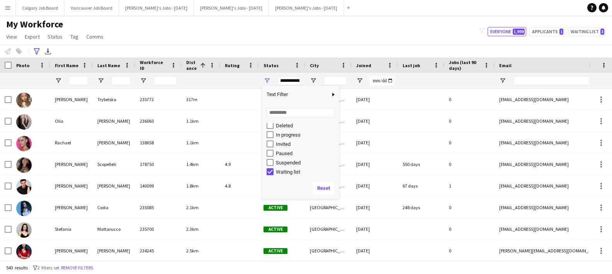
scroll to position [49, 0]
type input "**********"
drag, startPoint x: 303, startPoint y: 22, endPoint x: 321, endPoint y: 76, distance: 56.4
click at [303, 23] on div "My Workforce View Views Default view Active New view Update view Delete view Ed…" at bounding box center [306, 32] width 612 height 26
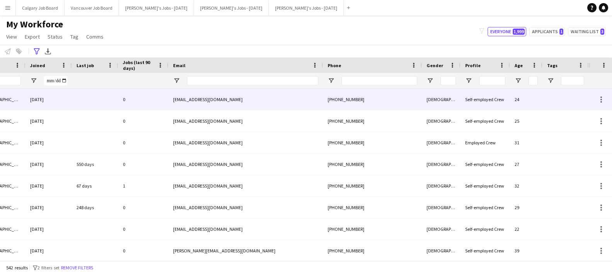
scroll to position [0, 326]
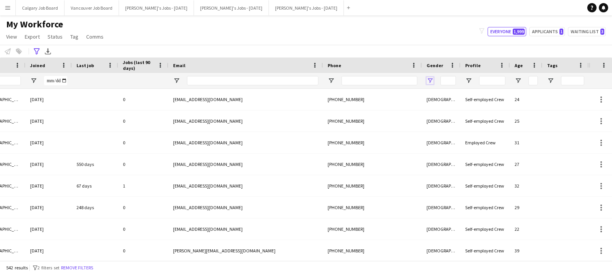
click at [430, 82] on span "Open Filter Menu" at bounding box center [430, 80] width 7 height 7
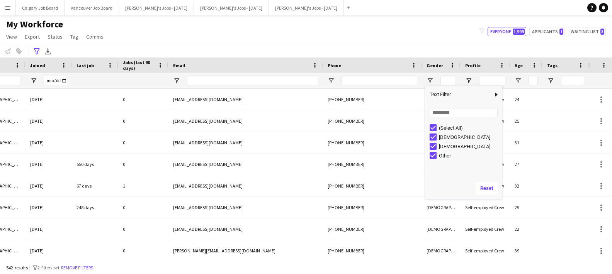
type input "**********"
drag, startPoint x: 370, startPoint y: 36, endPoint x: 378, endPoint y: 79, distance: 43.6
click at [371, 37] on div "My Workforce View Views Default view Active New view Update view Delete view Ed…" at bounding box center [306, 32] width 612 height 26
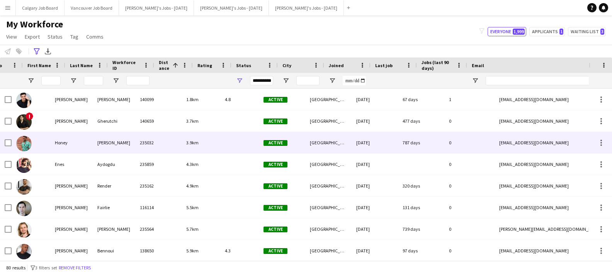
scroll to position [0, 0]
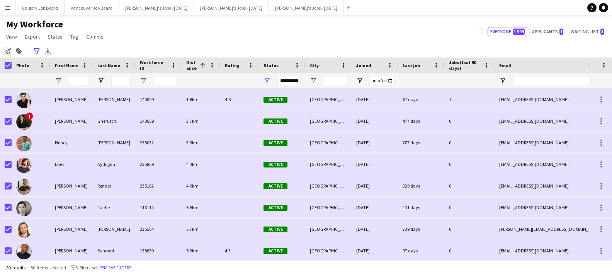
click at [9, 49] on icon "Notify workforce" at bounding box center [8, 51] width 6 height 6
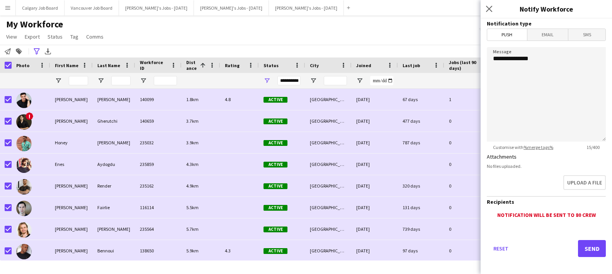
click at [556, 32] on span "Email" at bounding box center [548, 35] width 41 height 12
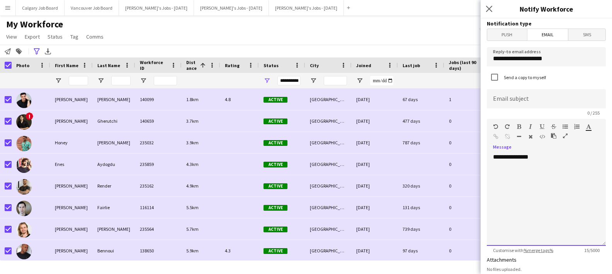
click at [555, 154] on div "**********" at bounding box center [546, 197] width 119 height 98
click at [555, 155] on div "**********" at bounding box center [546, 199] width 119 height 93
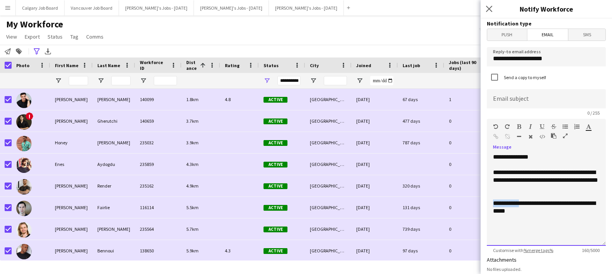
drag, startPoint x: 528, startPoint y: 204, endPoint x: 486, endPoint y: 201, distance: 41.9
click at [486, 201] on form "**********" at bounding box center [546, 234] width 131 height 430
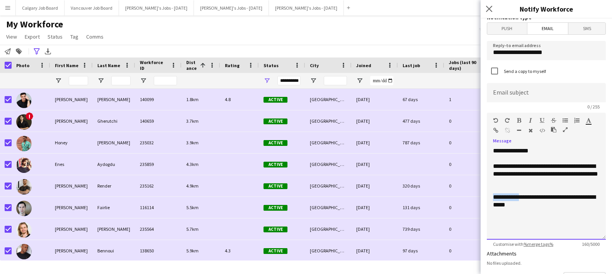
click at [519, 127] on div "Standard Heading 1 Heading 2 Heading 3 Heading 4 Heading 5 Heading 6 Heading 7 …" at bounding box center [546, 127] width 119 height 29
click at [517, 122] on icon "button" at bounding box center [519, 120] width 4 height 5
drag, startPoint x: 535, startPoint y: 167, endPoint x: 571, endPoint y: 167, distance: 36.0
click at [561, 167] on div "**********" at bounding box center [546, 173] width 107 height 23
click at [542, 121] on icon "button" at bounding box center [542, 120] width 5 height 5
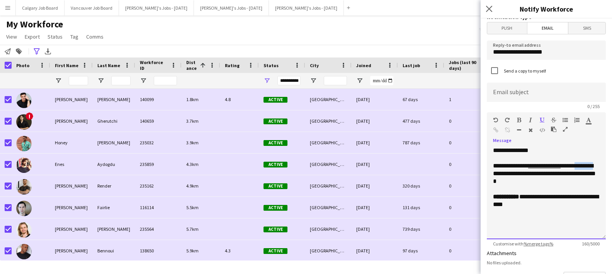
drag, startPoint x: 493, startPoint y: 173, endPoint x: 520, endPoint y: 174, distance: 27.5
click at [520, 174] on div "**********" at bounding box center [546, 193] width 119 height 93
drag, startPoint x: 519, startPoint y: 118, endPoint x: 539, endPoint y: 118, distance: 19.3
click at [521, 118] on icon "button" at bounding box center [519, 120] width 4 height 5
click at [561, 121] on icon "button" at bounding box center [588, 120] width 5 height 5
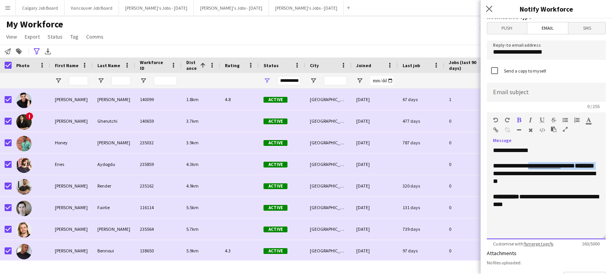
type input "*******"
click at [557, 184] on div "**********" at bounding box center [546, 173] width 107 height 23
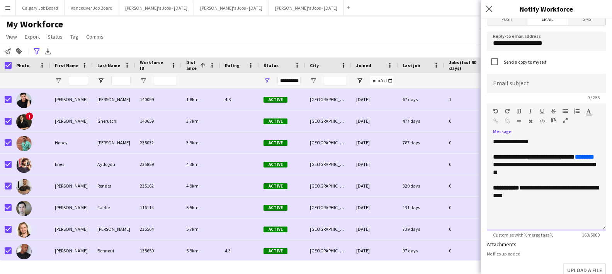
click at [506, 174] on div "**********" at bounding box center [546, 164] width 107 height 23
click at [540, 173] on div "**********" at bounding box center [546, 164] width 107 height 23
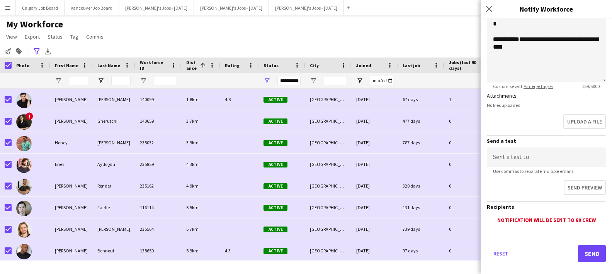
scroll to position [174, 0]
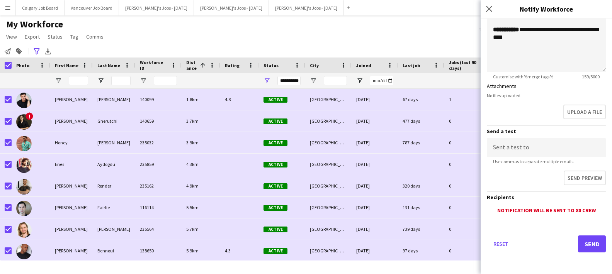
type input "**********"
click at [561, 244] on button "Send" at bounding box center [592, 244] width 28 height 17
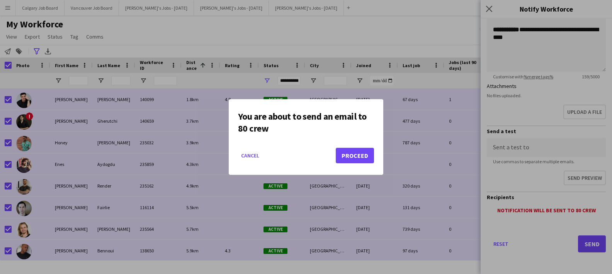
click at [355, 159] on button "Proceed" at bounding box center [355, 155] width 38 height 15
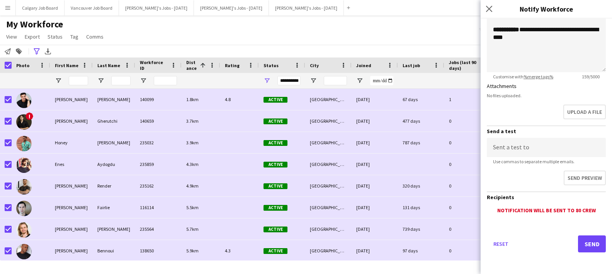
scroll to position [0, 0]
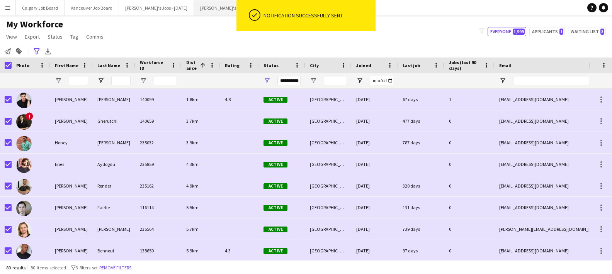
click at [209, 7] on button "Kirsten's Jobs - October 2025 Close" at bounding box center [231, 7] width 75 height 15
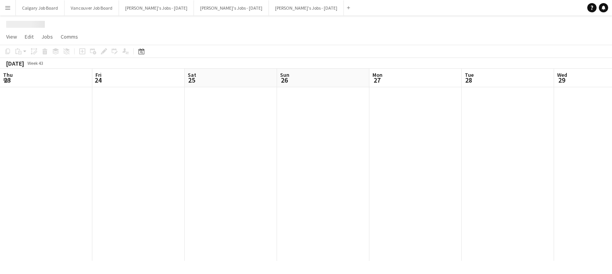
scroll to position [0, 232]
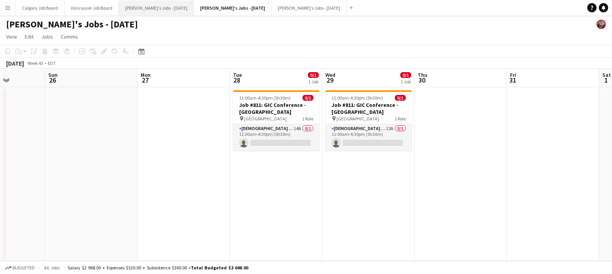
click at [164, 5] on button "[PERSON_NAME]'s Jobs - [DATE] Close" at bounding box center [156, 7] width 75 height 15
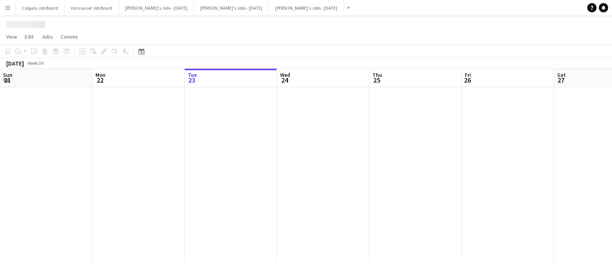
scroll to position [0, 297]
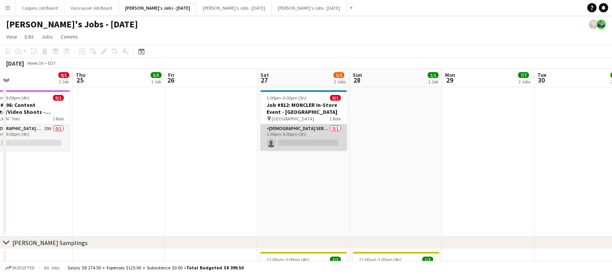
click at [284, 136] on app-card-role "Male Server 0/1 1:00pm-6:00pm (5h) single-neutral-actions" at bounding box center [304, 137] width 87 height 26
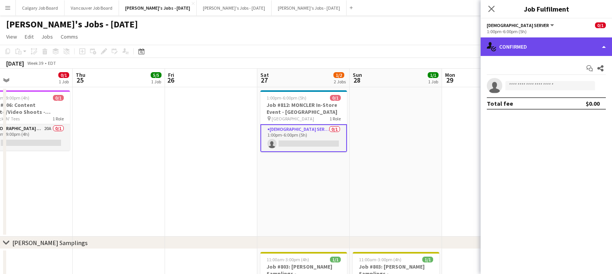
click at [530, 46] on div "single-neutral-actions-check-2 Confirmed" at bounding box center [546, 47] width 131 height 19
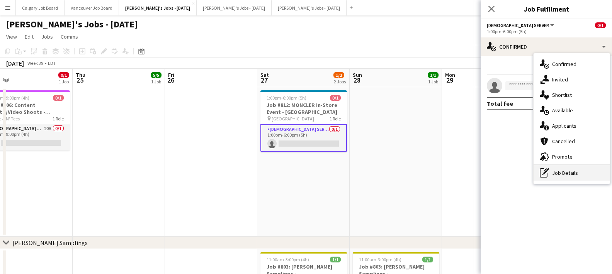
click at [557, 172] on div "pen-write Job Details" at bounding box center [572, 172] width 77 height 15
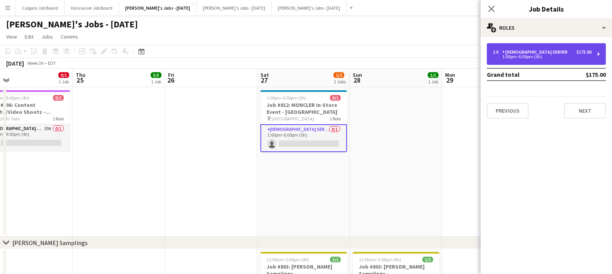
click at [538, 59] on div "1:00pm-6:00pm (5h)" at bounding box center [542, 57] width 99 height 4
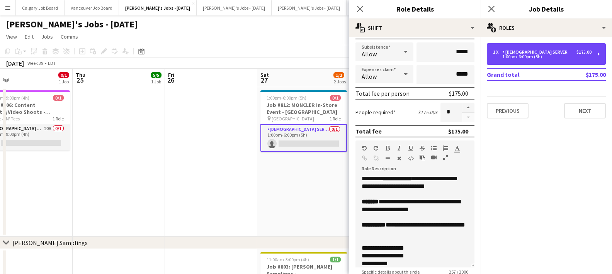
scroll to position [131, 0]
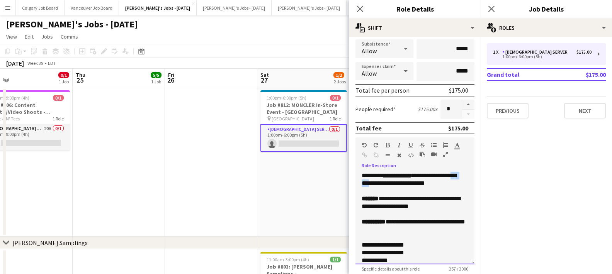
drag, startPoint x: 362, startPoint y: 183, endPoint x: 390, endPoint y: 159, distance: 37.0
click at [388, 183] on div "**********" at bounding box center [415, 218] width 119 height 93
click at [386, 145] on icon "button" at bounding box center [388, 145] width 4 height 5
click at [458, 147] on icon "button" at bounding box center [457, 145] width 5 height 5
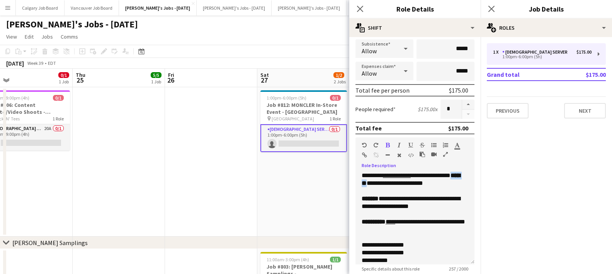
click at [455, 147] on icon "button" at bounding box center [457, 145] width 5 height 5
type input "*******"
click at [412, 199] on div "**********" at bounding box center [415, 202] width 107 height 15
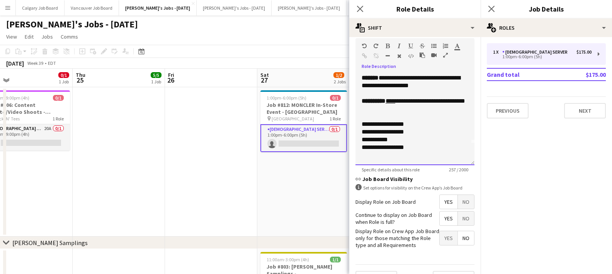
scroll to position [232, 0]
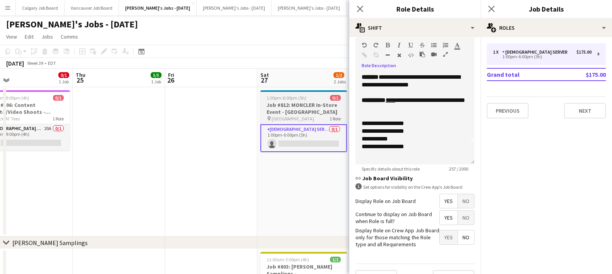
drag, startPoint x: 305, startPoint y: 163, endPoint x: 328, endPoint y: 151, distance: 25.4
click at [305, 163] on app-date-cell "1:00pm-6:00pm (5h) 0/1 Job #812: MONCLER In-Store Event - TORONTO pin Yorkdale …" at bounding box center [303, 162] width 92 height 150
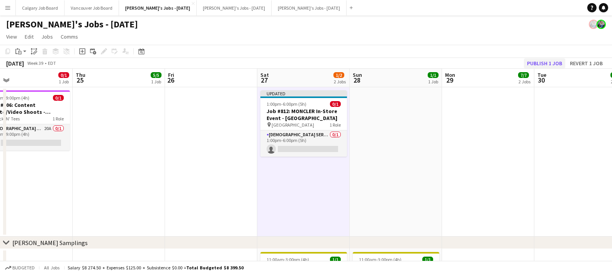
click at [529, 62] on button "Publish 1 job" at bounding box center [544, 63] width 41 height 10
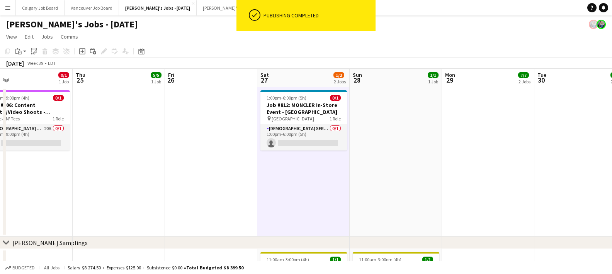
drag, startPoint x: 297, startPoint y: 138, endPoint x: 466, endPoint y: 75, distance: 181.2
click at [297, 138] on app-card-role "Male Server 0/1 1:00pm-6:00pm (5h) single-neutral-actions" at bounding box center [304, 137] width 87 height 26
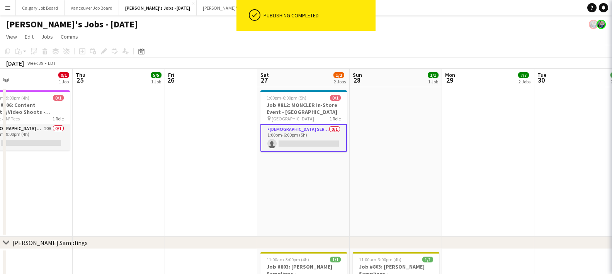
scroll to position [0, 297]
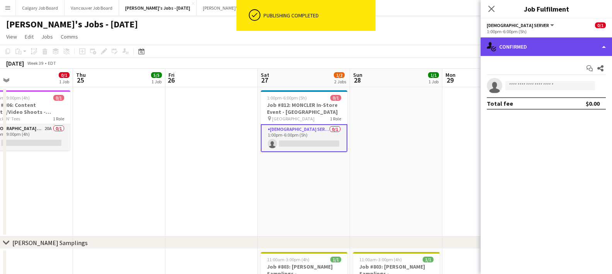
click at [538, 49] on div "single-neutral-actions-check-2 Confirmed" at bounding box center [546, 47] width 131 height 19
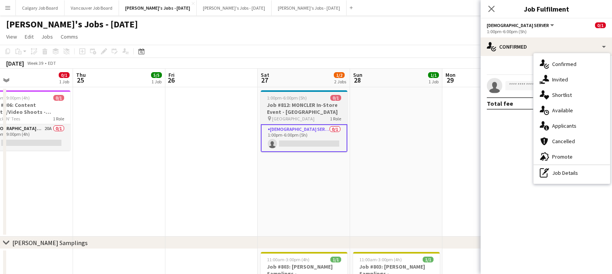
drag, startPoint x: 315, startPoint y: 107, endPoint x: 345, endPoint y: 121, distance: 32.5
click at [315, 107] on h3 "Job #812: MONCLER In-Store Event - [GEOGRAPHIC_DATA]" at bounding box center [304, 109] width 87 height 14
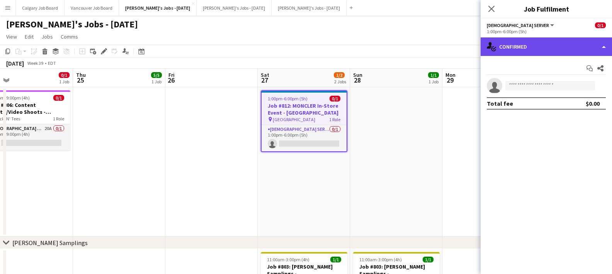
click at [539, 50] on div "single-neutral-actions-check-2 Confirmed" at bounding box center [546, 47] width 131 height 19
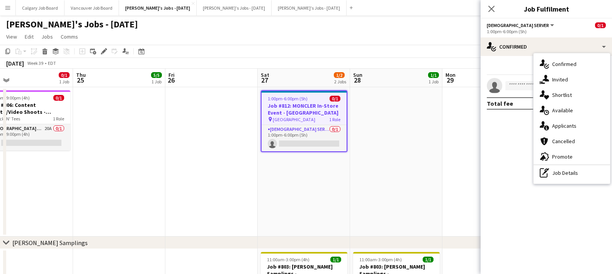
click at [556, 176] on div "pen-write Job Details" at bounding box center [572, 172] width 77 height 15
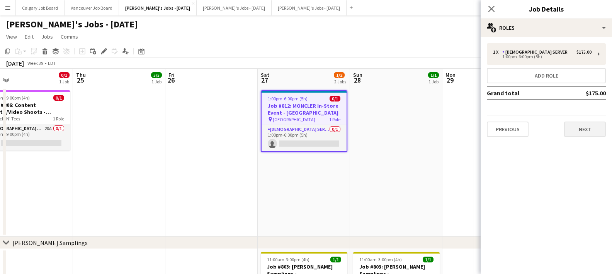
click at [561, 131] on button "Next" at bounding box center [585, 129] width 42 height 15
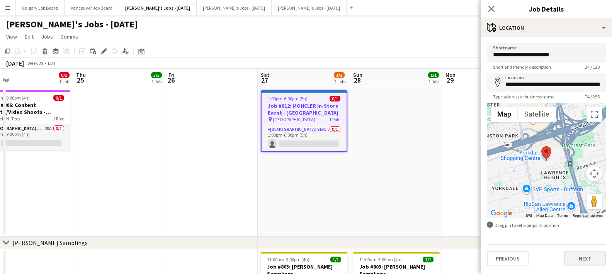
click at [561, 259] on button "Next" at bounding box center [585, 258] width 42 height 15
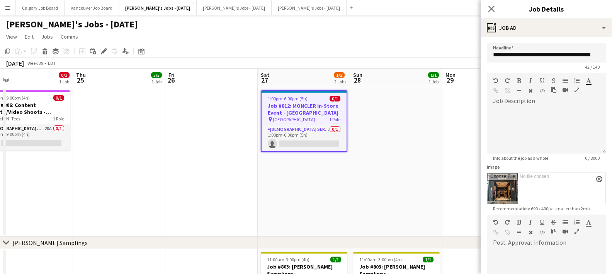
click at [430, 157] on app-date-cell at bounding box center [396, 162] width 92 height 150
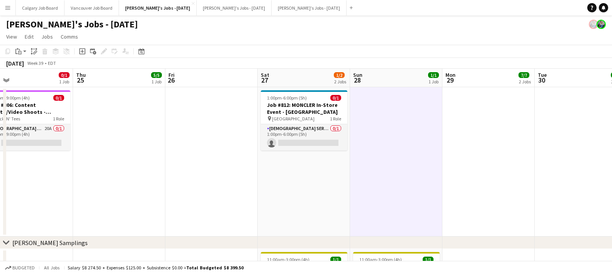
scroll to position [0, 0]
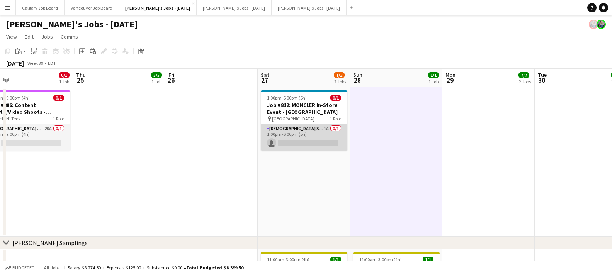
click at [307, 138] on app-card-role "[DEMOGRAPHIC_DATA] Server 1A 0/1 1:00pm-6:00pm (5h) single-neutral-actions" at bounding box center [304, 137] width 87 height 26
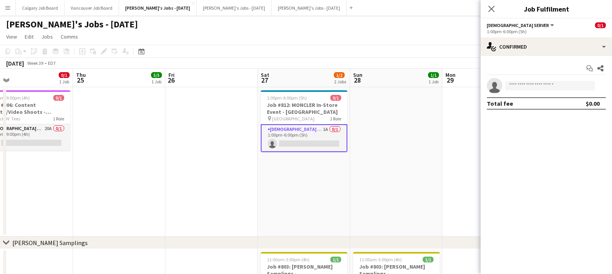
click at [177, 128] on app-date-cell at bounding box center [211, 162] width 92 height 150
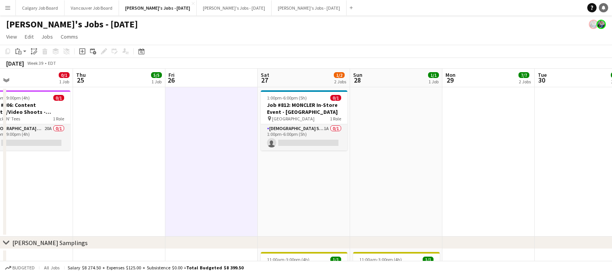
click at [561, 9] on icon at bounding box center [604, 7] width 4 height 4
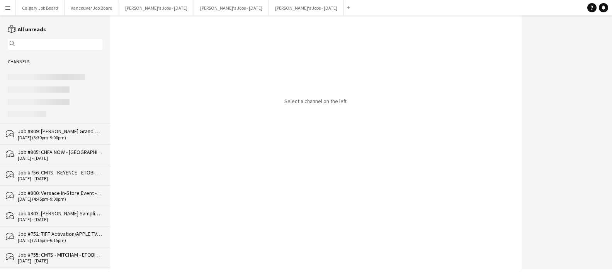
click at [60, 130] on div "Job #809: [PERSON_NAME] Grand Opening Event - [GEOGRAPHIC_DATA]" at bounding box center [60, 131] width 85 height 7
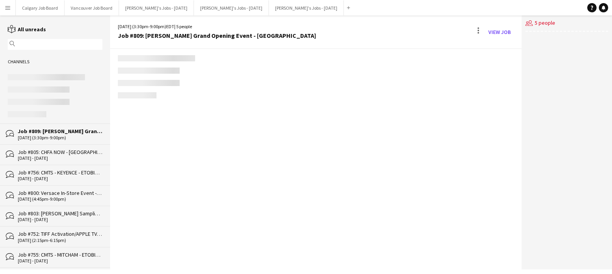
click at [85, 158] on div "[DATE] - [DATE]" at bounding box center [60, 158] width 85 height 5
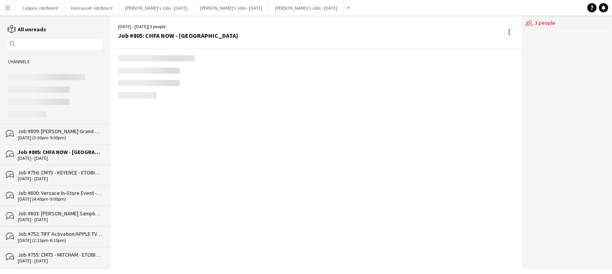
click at [71, 139] on div "[DATE] (3:30pm-9:00pm)" at bounding box center [60, 137] width 85 height 5
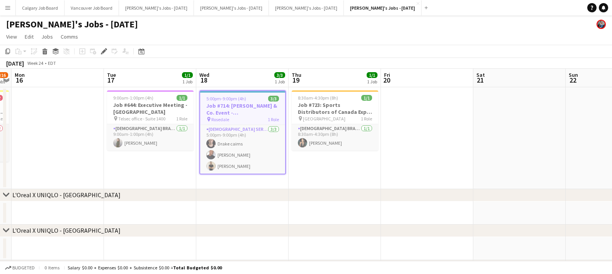
click at [249, 98] on div "5:00pm-9:00pm (4h) 3/3" at bounding box center [242, 99] width 85 height 6
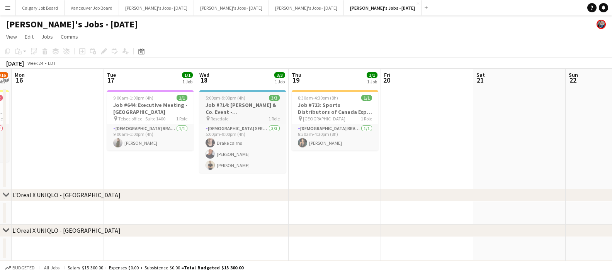
click at [252, 101] on div "5:00pm-9:00pm (4h) 3/3" at bounding box center [242, 98] width 87 height 6
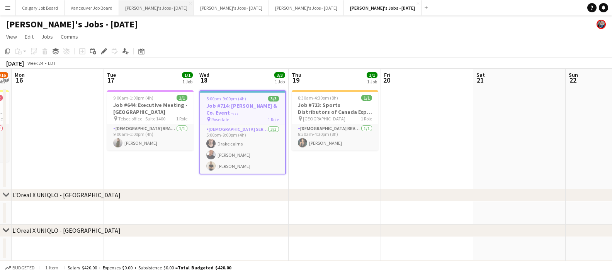
click at [180, 9] on button "[PERSON_NAME]'s Jobs - [DATE] Close" at bounding box center [156, 7] width 75 height 15
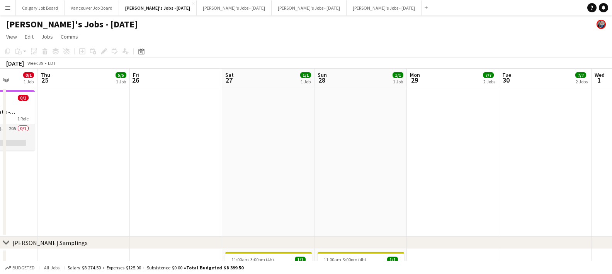
scroll to position [0, 235]
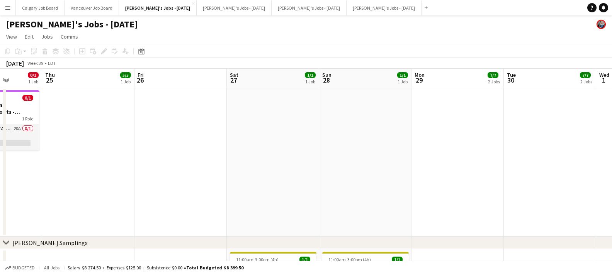
click at [268, 111] on app-date-cell at bounding box center [273, 162] width 92 height 150
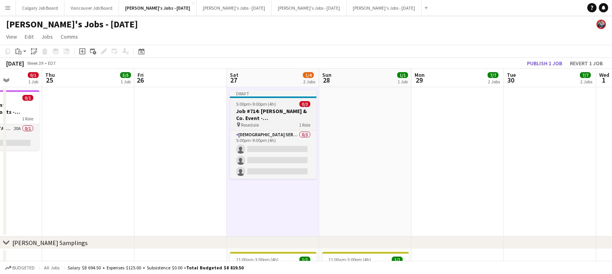
click at [242, 106] on span "5:00pm-9:00pm (4h)" at bounding box center [256, 104] width 40 height 6
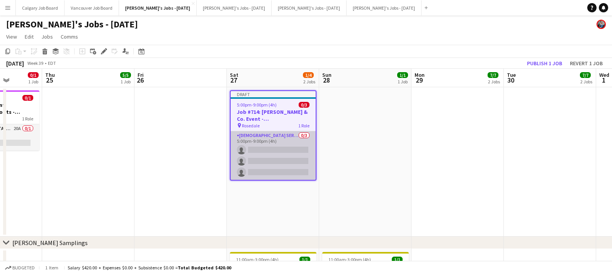
click at [244, 145] on app-card-role "Male Servers 0/3 5:00pm-9:00pm (4h) single-neutral-actions single-neutral-actio…" at bounding box center [273, 155] width 85 height 49
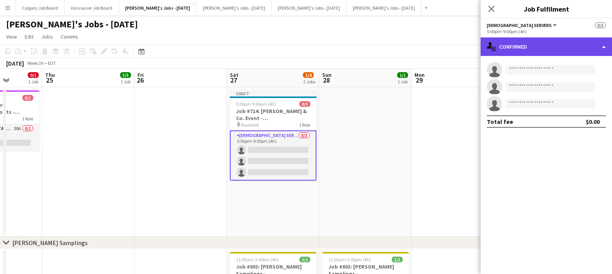
click at [516, 48] on div "single-neutral-actions-check-2 Confirmed" at bounding box center [546, 47] width 131 height 19
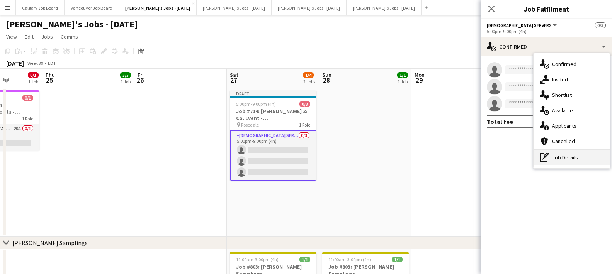
click at [569, 155] on div "pen-write Job Details" at bounding box center [572, 157] width 77 height 15
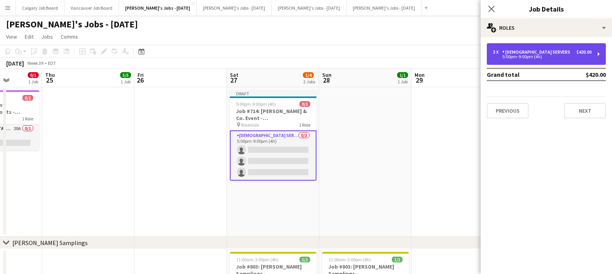
click at [544, 61] on div "3 x Male Servers $420.00 5:00pm-9:00pm (4h)" at bounding box center [546, 54] width 119 height 22
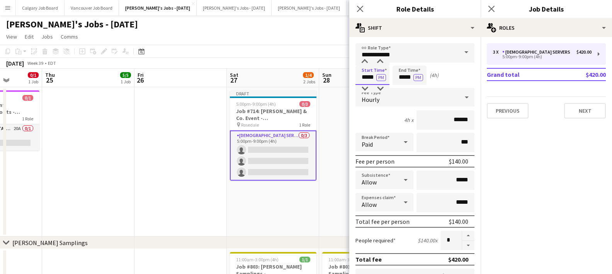
drag, startPoint x: 361, startPoint y: 78, endPoint x: 390, endPoint y: 77, distance: 29.0
click at [390, 77] on div "Start Time ***** PM End Time ***** PM (4h)" at bounding box center [415, 75] width 119 height 19
type input "*****"
click at [405, 76] on input "*****" at bounding box center [410, 75] width 34 height 19
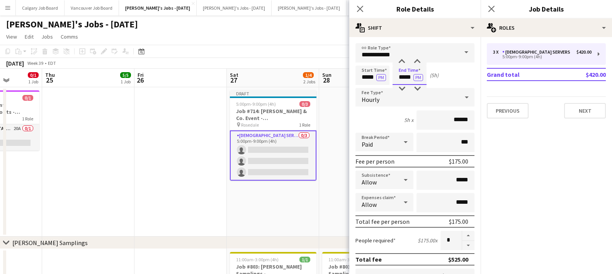
type input "*****"
click at [459, 76] on div "Start Time ***** PM End Time ***** PM (5h)" at bounding box center [415, 75] width 119 height 19
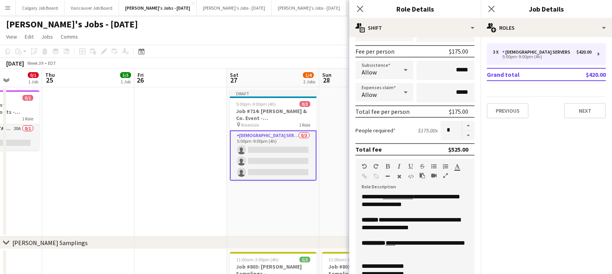
scroll to position [113, 0]
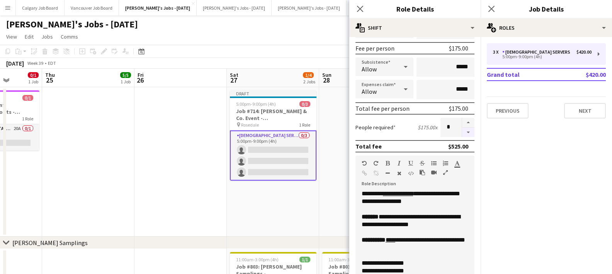
click at [471, 132] on button "button" at bounding box center [468, 133] width 12 height 10
type input "*"
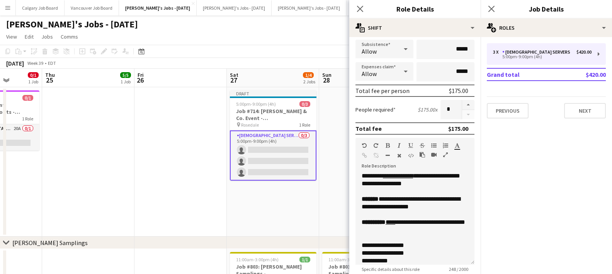
scroll to position [141, 0]
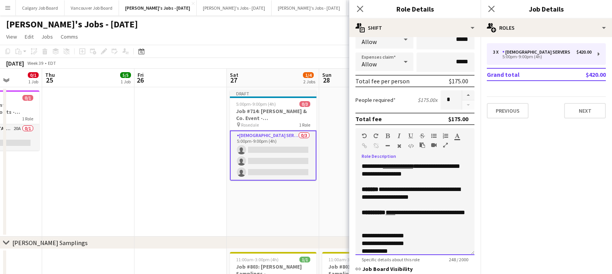
click at [427, 177] on div "**********" at bounding box center [415, 209] width 119 height 93
click at [387, 167] on div "**********" at bounding box center [415, 209] width 119 height 93
click at [422, 168] on div "**********" at bounding box center [415, 209] width 119 height 93
click at [438, 179] on div at bounding box center [415, 182] width 107 height 8
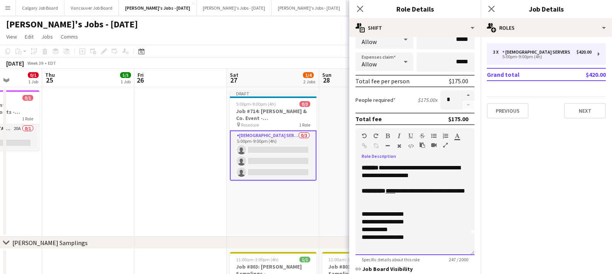
scroll to position [146, 0]
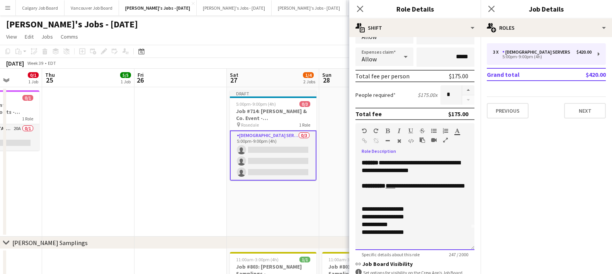
click at [379, 206] on div "**********" at bounding box center [415, 210] width 107 height 8
drag, startPoint x: 364, startPoint y: 209, endPoint x: 381, endPoint y: 209, distance: 17.0
click at [381, 209] on div "**********" at bounding box center [415, 210] width 107 height 8
click at [426, 191] on div "**********" at bounding box center [415, 189] width 107 height 15
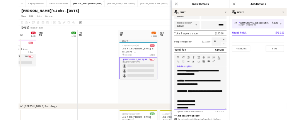
scroll to position [0, 0]
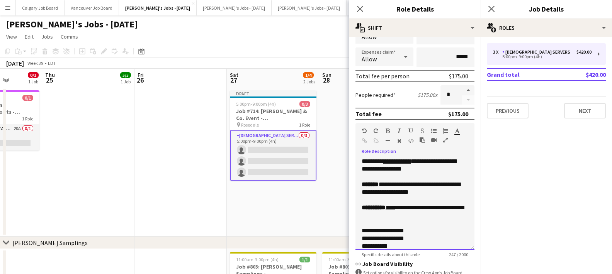
click at [440, 168] on div "**********" at bounding box center [415, 204] width 119 height 93
drag, startPoint x: 432, startPoint y: 162, endPoint x: 466, endPoint y: 167, distance: 34.8
click at [466, 167] on div "**********" at bounding box center [415, 204] width 119 height 93
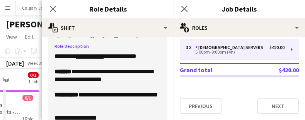
scroll to position [0, 0]
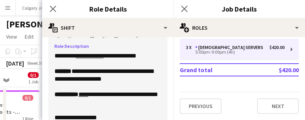
click at [123, 56] on div "**********" at bounding box center [107, 99] width 119 height 93
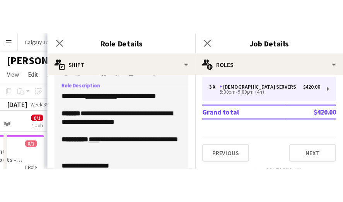
scroll to position [0, 0]
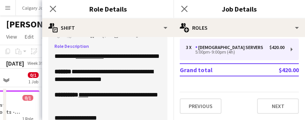
click at [111, 64] on div "**********" at bounding box center [107, 99] width 119 height 93
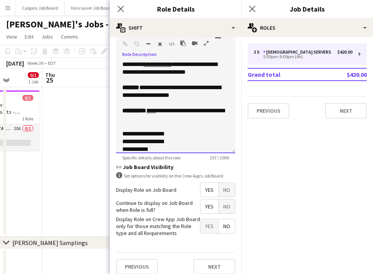
scroll to position [1, 0]
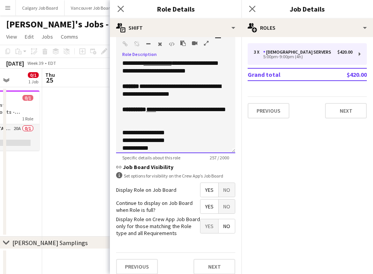
click at [216, 126] on div at bounding box center [175, 125] width 107 height 8
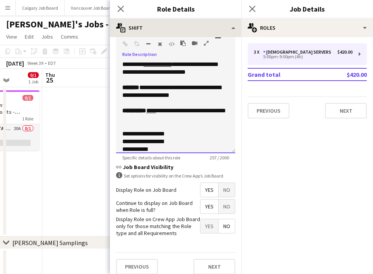
scroll to position [0, 0]
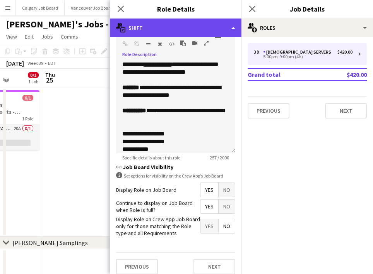
click at [169, 23] on div "multiple-actions-text Shift" at bounding box center [175, 28] width 131 height 19
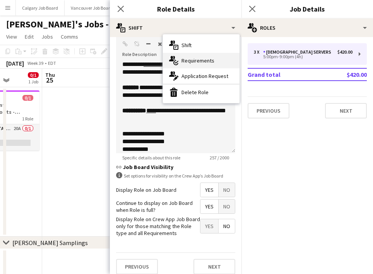
click at [199, 64] on span "Requirements" at bounding box center [197, 60] width 33 height 7
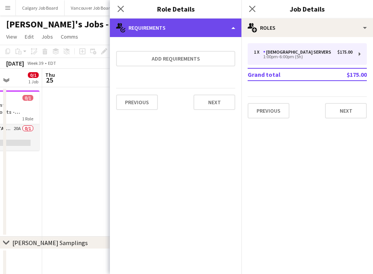
click at [169, 27] on div "multiple-actions-check-2 Requirements" at bounding box center [175, 28] width 131 height 19
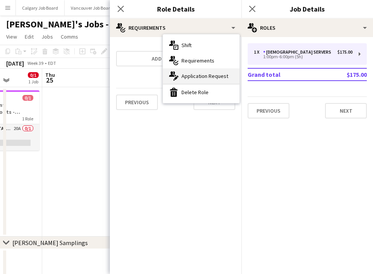
click at [201, 82] on div "multiple-actions-edit-1 Application Request" at bounding box center [201, 75] width 77 height 15
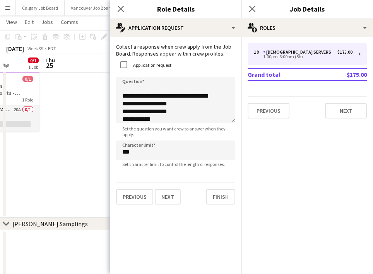
scroll to position [19, 0]
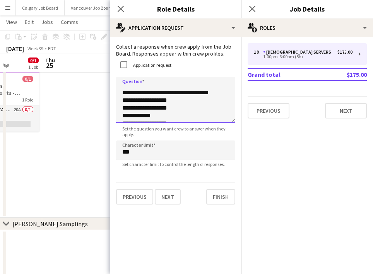
drag, startPoint x: 132, startPoint y: 101, endPoint x: 141, endPoint y: 101, distance: 8.9
click at [141, 101] on textarea "**********" at bounding box center [175, 100] width 119 height 46
type textarea "**********"
click at [341, 113] on button "Next" at bounding box center [346, 110] width 42 height 15
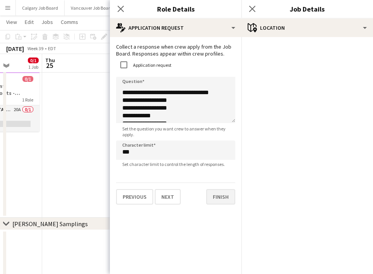
click at [218, 197] on button "Finish" at bounding box center [220, 196] width 29 height 15
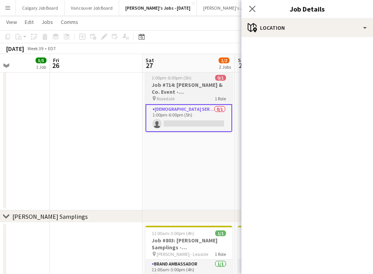
scroll to position [0, 311]
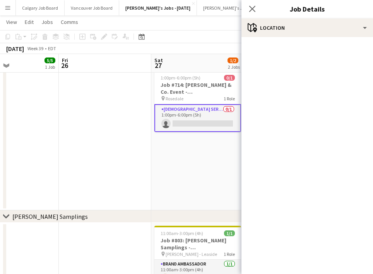
click at [183, 125] on app-card-role "Male Servers 0/1 1:00pm-6:00pm (5h) single-neutral-actions" at bounding box center [197, 118] width 87 height 28
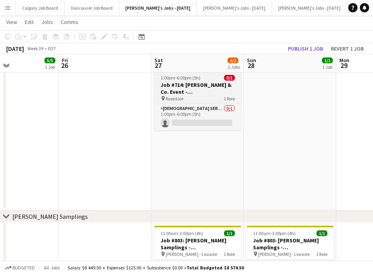
click at [206, 85] on h3 "Job #714: [PERSON_NAME] & Co. Event - [GEOGRAPHIC_DATA]" at bounding box center [197, 89] width 87 height 14
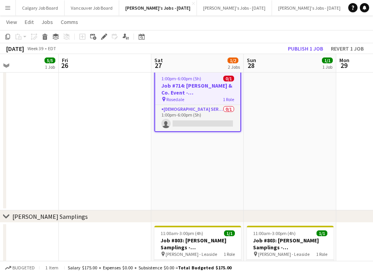
drag, startPoint x: 102, startPoint y: 36, endPoint x: 174, endPoint y: 41, distance: 72.1
click at [103, 36] on icon "Edit" at bounding box center [104, 37] width 6 height 6
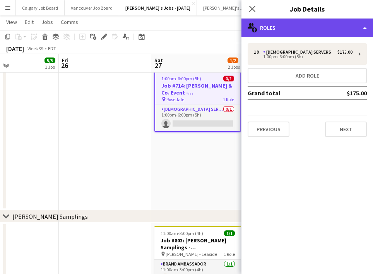
click at [336, 32] on div "multiple-users-add Roles" at bounding box center [306, 28] width 131 height 19
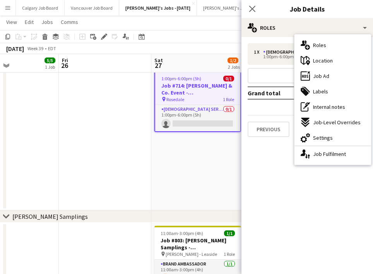
drag, startPoint x: 339, startPoint y: 133, endPoint x: 327, endPoint y: 123, distance: 14.8
click at [339, 133] on div "cog-double-3 Settings" at bounding box center [332, 137] width 77 height 15
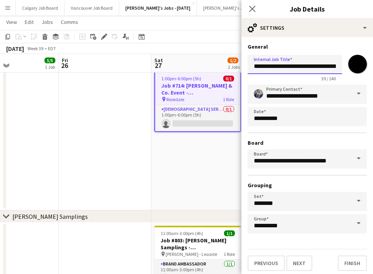
drag, startPoint x: 268, startPoint y: 66, endPoint x: 276, endPoint y: 66, distance: 7.3
click at [276, 66] on input "**********" at bounding box center [294, 64] width 94 height 19
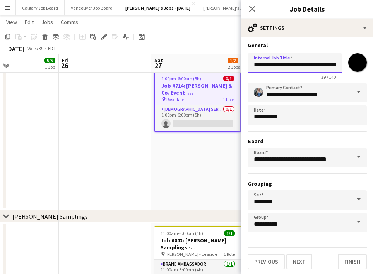
scroll to position [1, 0]
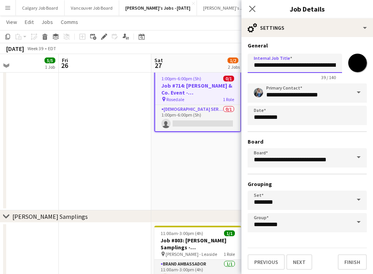
drag, startPoint x: 290, startPoint y: 65, endPoint x: 284, endPoint y: 65, distance: 5.9
click at [289, 65] on input "**********" at bounding box center [294, 63] width 94 height 19
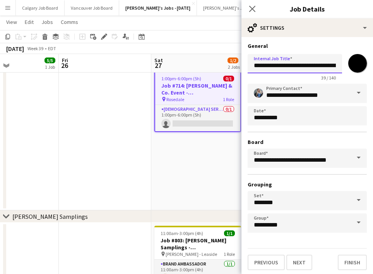
scroll to position [0, 0]
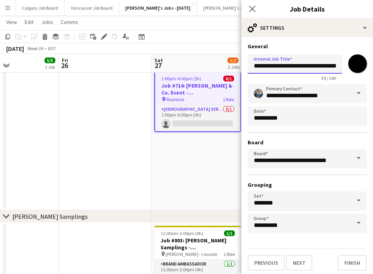
drag, startPoint x: 280, startPoint y: 66, endPoint x: 315, endPoint y: 69, distance: 36.0
click at [315, 69] on input "**********" at bounding box center [294, 64] width 94 height 19
drag, startPoint x: 319, startPoint y: 67, endPoint x: 349, endPoint y: 67, distance: 30.9
click at [349, 67] on div "**********" at bounding box center [306, 66] width 119 height 30
click at [305, 70] on input "**********" at bounding box center [294, 64] width 94 height 19
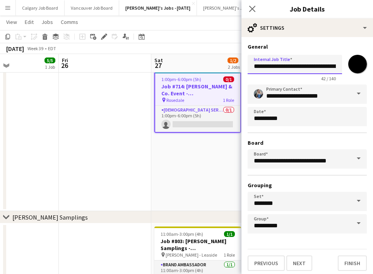
scroll to position [23, 0]
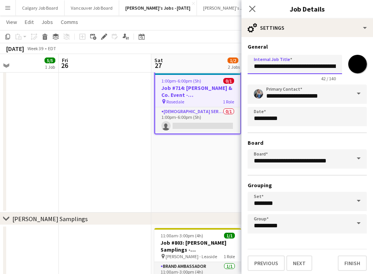
type input "**********"
click at [356, 65] on input "*******" at bounding box center [357, 64] width 28 height 28
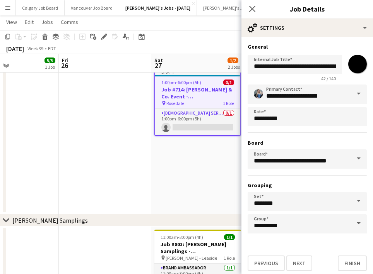
scroll to position [22, 0]
click at [302, 258] on button "Next" at bounding box center [299, 263] width 26 height 15
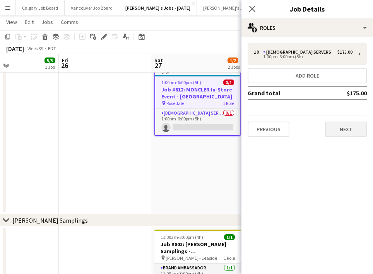
click at [338, 126] on button "Next" at bounding box center [346, 129] width 42 height 15
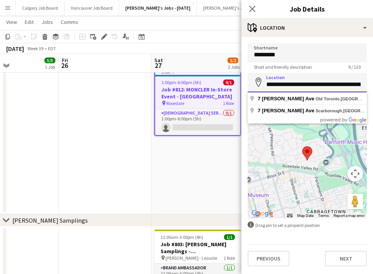
drag, startPoint x: 266, startPoint y: 85, endPoint x: 387, endPoint y: 87, distance: 120.6
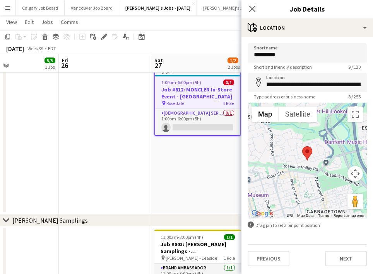
type input "**********"
drag, startPoint x: 352, startPoint y: 97, endPoint x: 334, endPoint y: 94, distance: 18.1
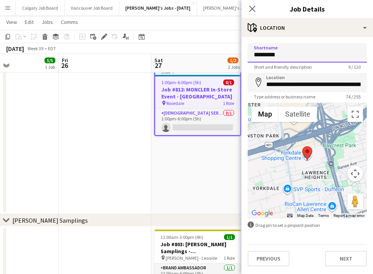
drag, startPoint x: 296, startPoint y: 57, endPoint x: 254, endPoint y: 56, distance: 42.6
type input "**********"
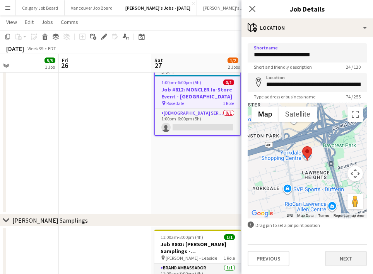
click at [351, 258] on button "Next" at bounding box center [346, 258] width 42 height 15
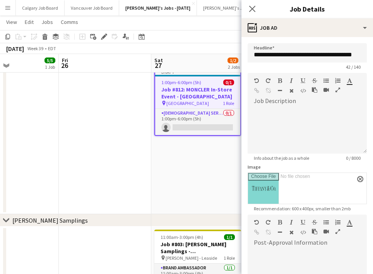
scroll to position [10, 0]
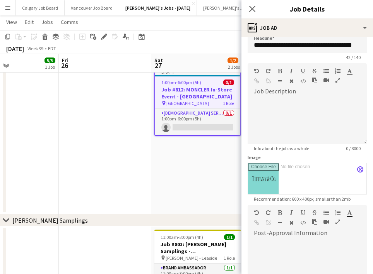
click at [361, 170] on app-icon "close" at bounding box center [360, 169] width 5 height 3
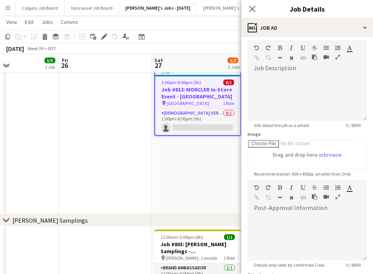
scroll to position [48, 0]
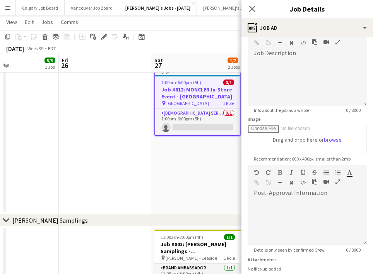
drag, startPoint x: 195, startPoint y: 44, endPoint x: 194, endPoint y: 59, distance: 14.4
click at [195, 44] on div "September 2025 Week 39 • EDT Publish 1 job Revert 1 job" at bounding box center [186, 48] width 373 height 11
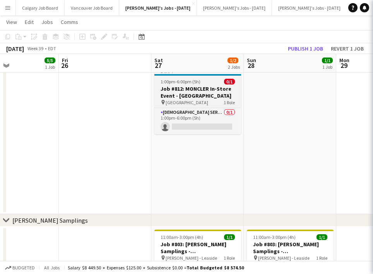
click at [186, 105] on span "[GEOGRAPHIC_DATA]" at bounding box center [186, 103] width 43 height 6
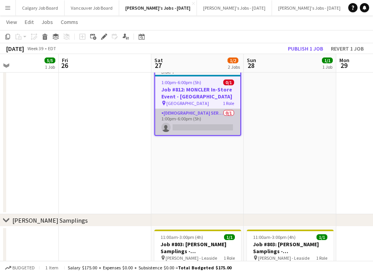
click at [183, 111] on app-card-role "Male Servers 0/1 1:00pm-6:00pm (5h) single-neutral-actions" at bounding box center [197, 122] width 85 height 26
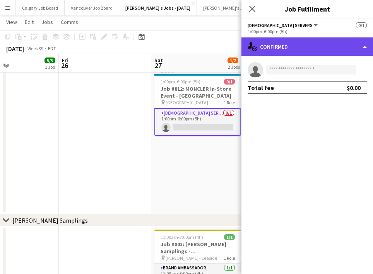
click at [326, 39] on div "single-neutral-actions-check-2 Confirmed" at bounding box center [306, 47] width 131 height 19
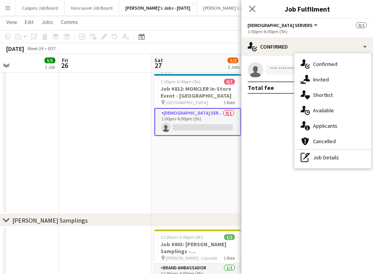
click at [341, 165] on div "single-neutral-actions-check-2 Confirmed single-neutral-actions-share-1 Invited…" at bounding box center [332, 110] width 77 height 115
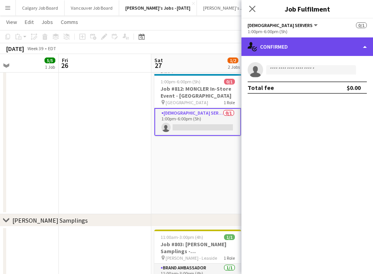
click at [305, 51] on div "single-neutral-actions-check-2 Confirmed" at bounding box center [306, 47] width 131 height 19
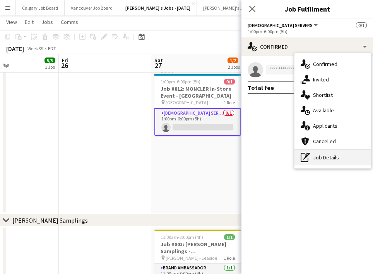
click at [314, 155] on div "pen-write Job Details" at bounding box center [332, 157] width 77 height 15
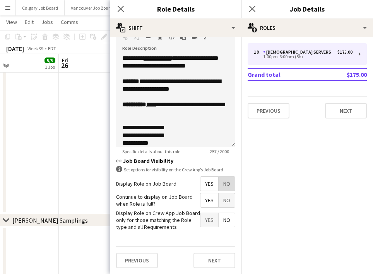
click at [222, 187] on span "No" at bounding box center [226, 184] width 16 height 14
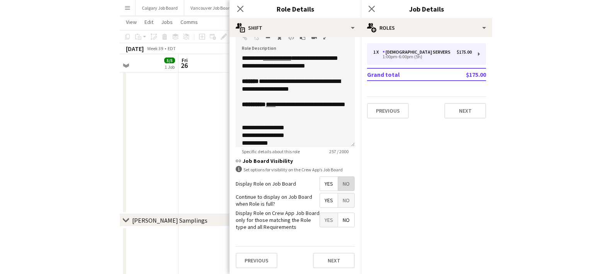
scroll to position [210, 0]
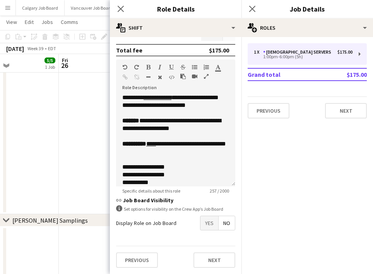
click at [40, 143] on app-date-cell at bounding box center [12, 140] width 92 height 150
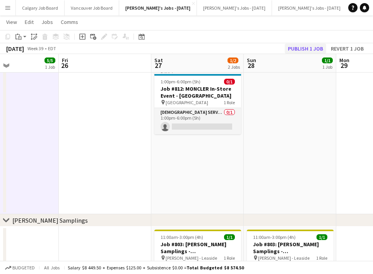
click at [306, 45] on button "Publish 1 job" at bounding box center [305, 49] width 41 height 10
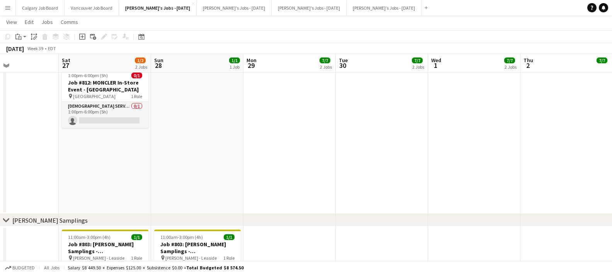
click at [10, 10] on app-icon "Menu" at bounding box center [8, 8] width 6 height 6
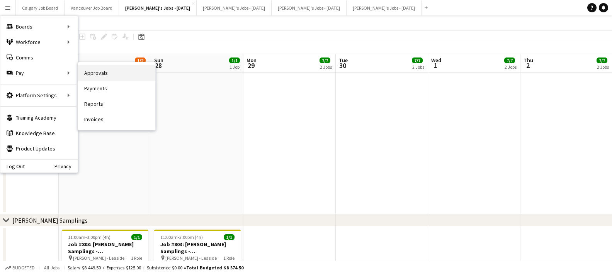
click at [90, 74] on link "Approvals" at bounding box center [116, 72] width 77 height 15
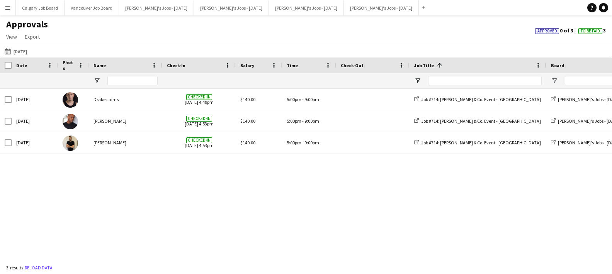
drag, startPoint x: 24, startPoint y: 48, endPoint x: 38, endPoint y: 89, distance: 43.3
click at [24, 48] on button "18-06-2025 18-06-2025" at bounding box center [16, 51] width 26 height 9
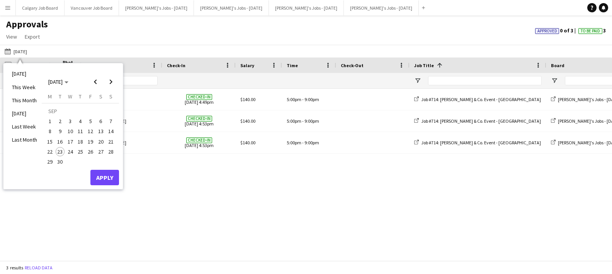
click at [53, 160] on span "29" at bounding box center [49, 161] width 9 height 9
click at [53, 150] on span "22" at bounding box center [49, 151] width 9 height 9
click at [50, 140] on span "15" at bounding box center [49, 141] width 9 height 9
drag, startPoint x: 49, startPoint y: 151, endPoint x: 55, endPoint y: 154, distance: 6.1
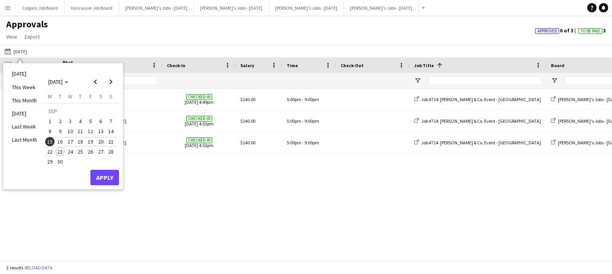
click at [49, 151] on span "22" at bounding box center [49, 151] width 9 height 9
click at [98, 173] on button "Apply" at bounding box center [104, 177] width 29 height 15
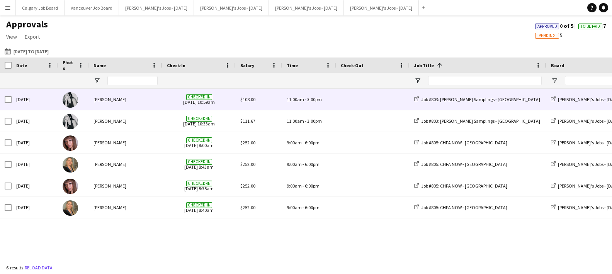
click at [127, 95] on div "[PERSON_NAME]" at bounding box center [125, 99] width 73 height 21
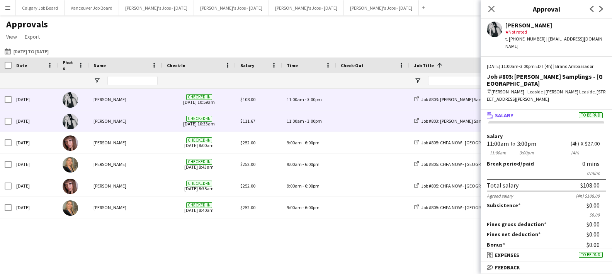
click at [146, 114] on div "[PERSON_NAME]" at bounding box center [125, 121] width 73 height 21
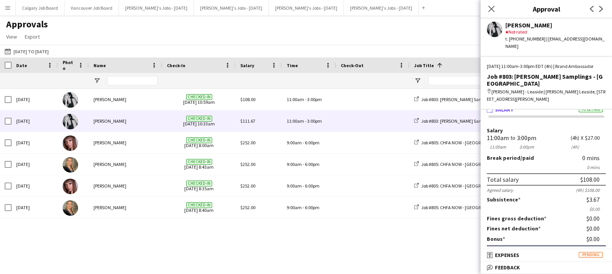
scroll to position [3, 0]
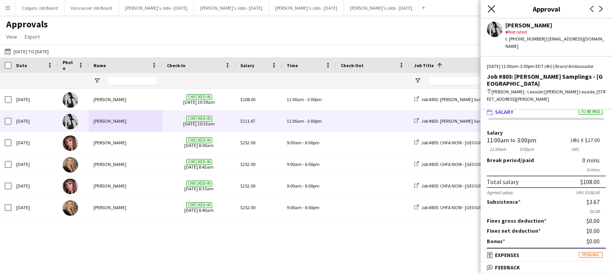
click at [489, 9] on icon "Close pop-in" at bounding box center [491, 8] width 7 height 7
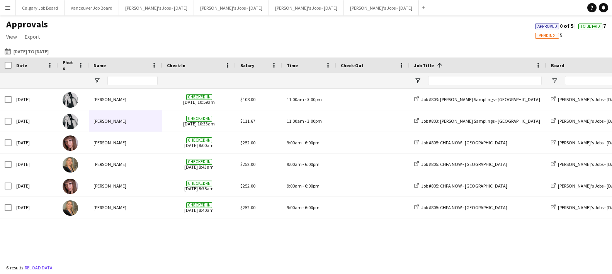
scroll to position [0, 0]
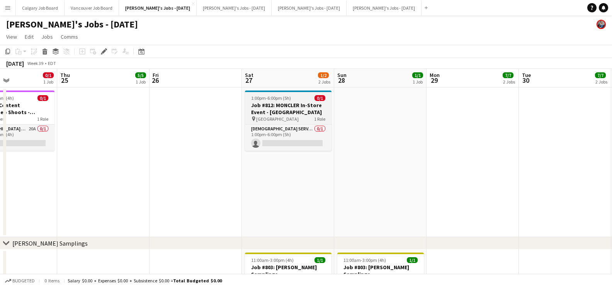
scroll to position [0, 312]
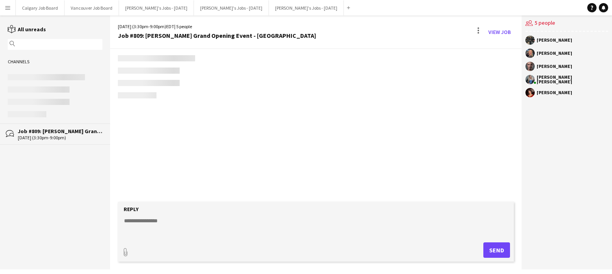
scroll to position [847, 0]
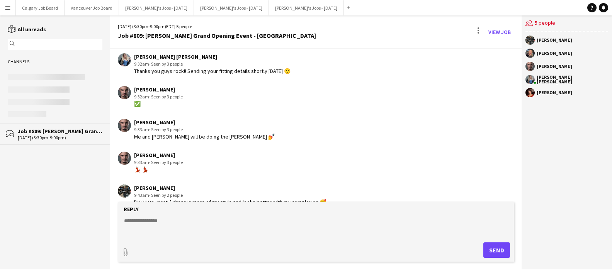
click at [232, 228] on textarea at bounding box center [317, 227] width 389 height 20
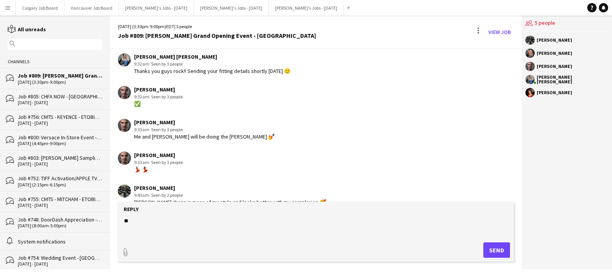
type textarea "*"
paste textarea "**********"
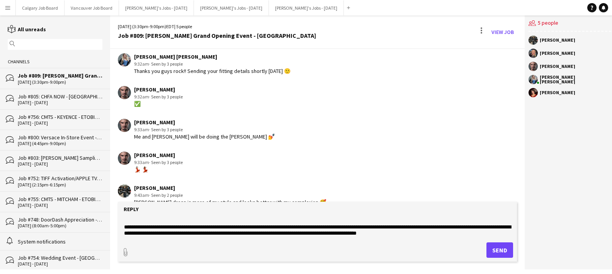
scroll to position [0, 0]
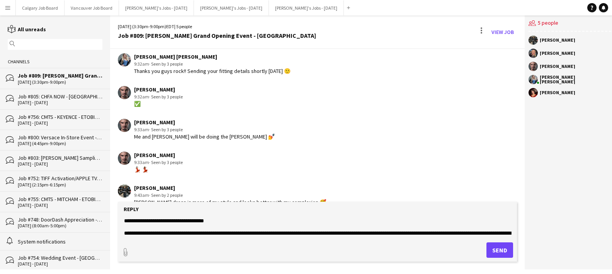
click at [171, 222] on textarea "**********" at bounding box center [317, 227] width 389 height 20
click at [184, 222] on textarea "**********" at bounding box center [317, 227] width 389 height 20
click at [124, 234] on textarea "**********" at bounding box center [317, 227] width 389 height 20
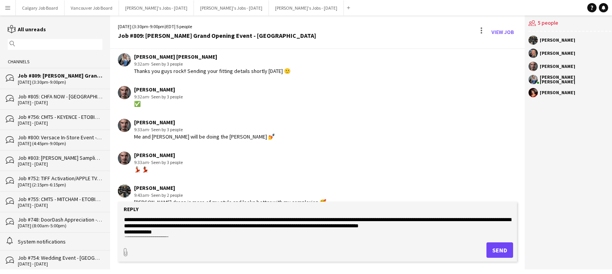
scroll to position [15, 0]
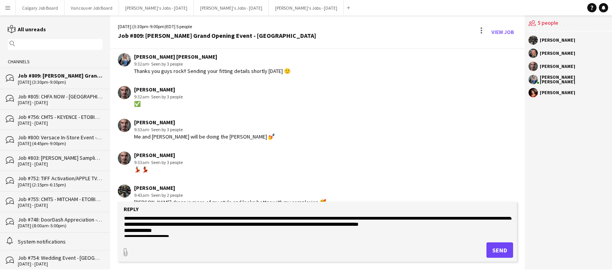
click at [460, 223] on textarea "**********" at bounding box center [317, 227] width 389 height 20
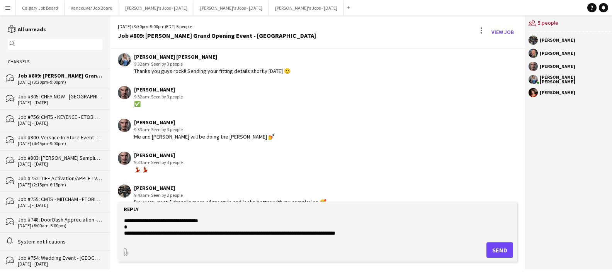
scroll to position [0, 0]
click at [375, 232] on textarea "**********" at bounding box center [317, 227] width 389 height 20
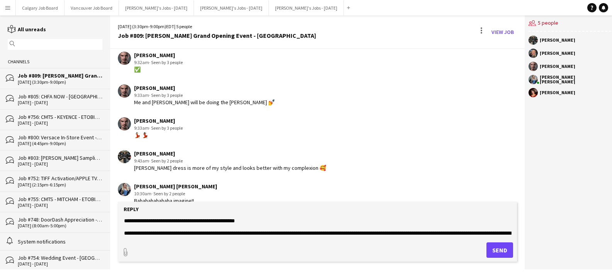
click at [304, 234] on textarea "**********" at bounding box center [317, 227] width 389 height 20
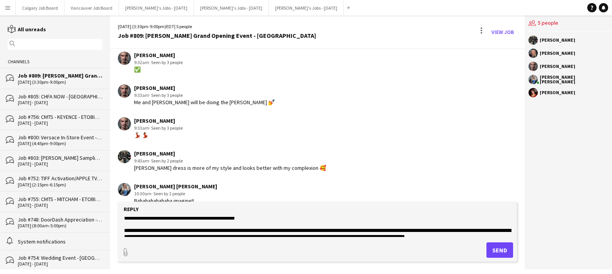
scroll to position [0, 0]
click at [244, 232] on textarea "**********" at bounding box center [317, 227] width 389 height 20
click at [259, 231] on textarea "**********" at bounding box center [317, 227] width 389 height 20
click at [297, 231] on textarea "**********" at bounding box center [317, 227] width 389 height 20
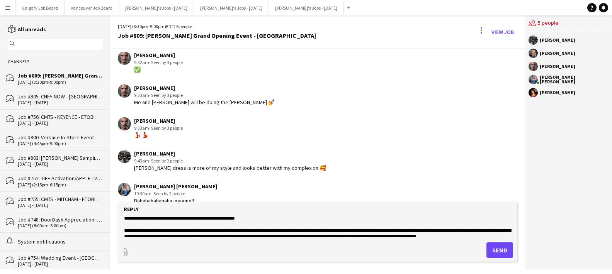
click at [305, 231] on textarea "**********" at bounding box center [317, 227] width 389 height 20
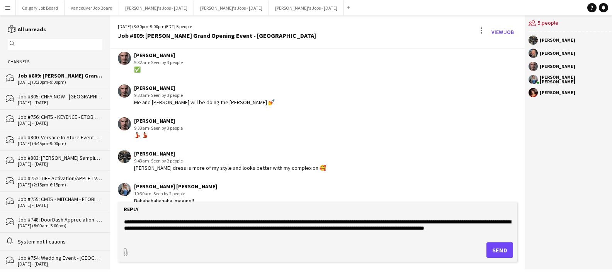
click at [391, 228] on textarea "**********" at bounding box center [317, 227] width 389 height 20
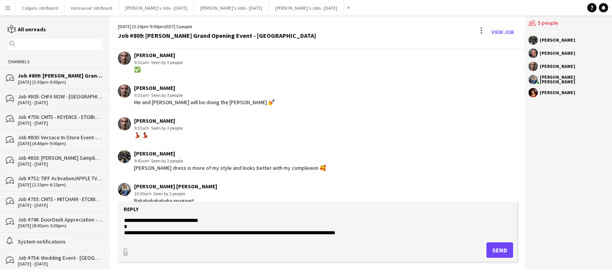
click at [364, 232] on textarea "**********" at bounding box center [317, 227] width 389 height 20
type textarea "**********"
click at [495, 248] on button "Send" at bounding box center [500, 250] width 27 height 15
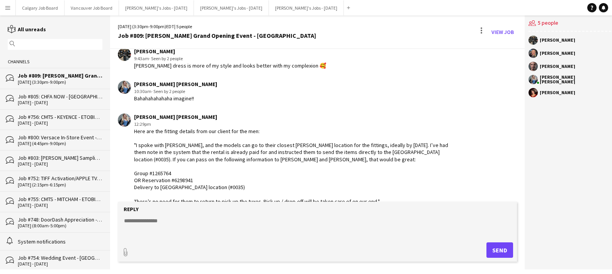
scroll to position [983, 0]
click at [176, 8] on button "[PERSON_NAME]'s Jobs - [DATE] Close" at bounding box center [156, 7] width 75 height 15
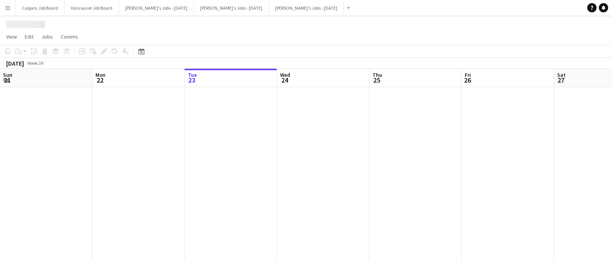
scroll to position [0, 297]
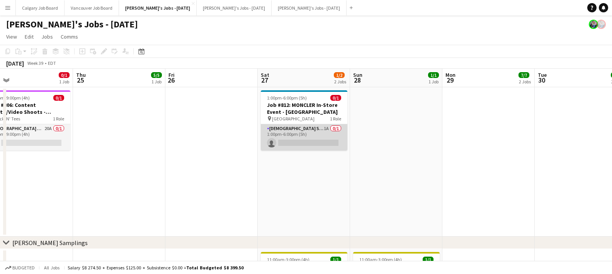
click at [268, 138] on app-card-role "[DEMOGRAPHIC_DATA] Server 1A 0/1 1:00pm-6:00pm (5h) single-neutral-actions" at bounding box center [304, 137] width 87 height 26
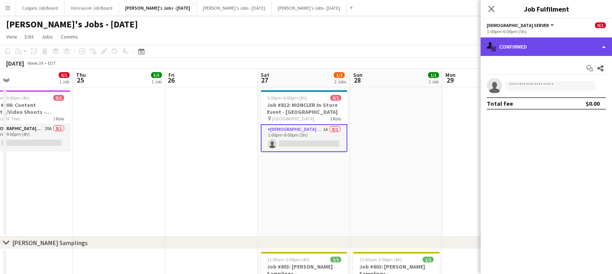
click at [532, 49] on div "single-neutral-actions-check-2 Confirmed" at bounding box center [546, 47] width 131 height 19
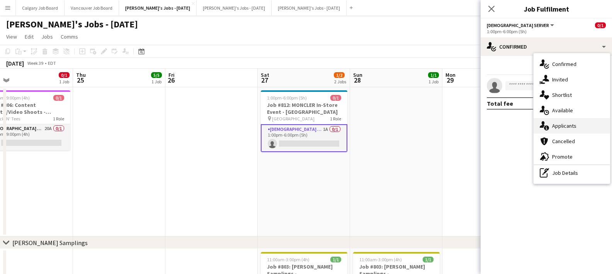
click at [557, 121] on div "single-neutral-actions-information Applicants" at bounding box center [572, 125] width 77 height 15
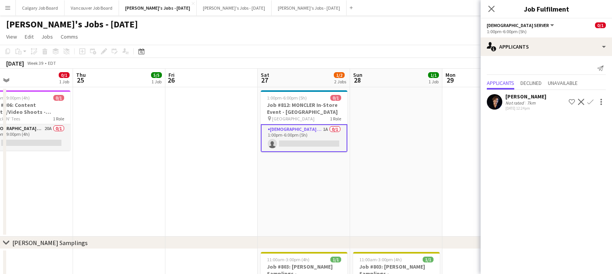
click at [574, 102] on app-icon "Shortlist crew" at bounding box center [572, 102] width 6 height 6
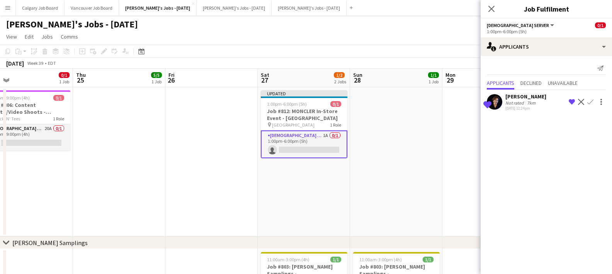
click at [443, 121] on app-date-cell at bounding box center [489, 162] width 92 height 150
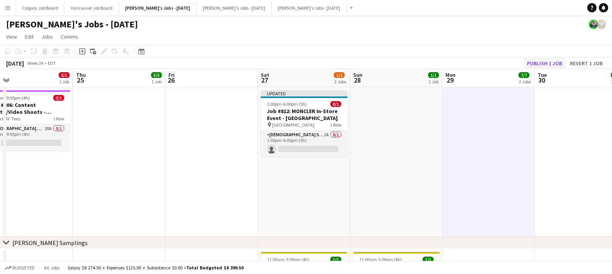
click at [552, 61] on button "Publish 1 job" at bounding box center [544, 63] width 41 height 10
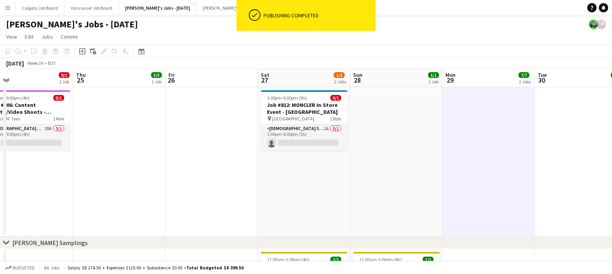
scroll to position [0, 0]
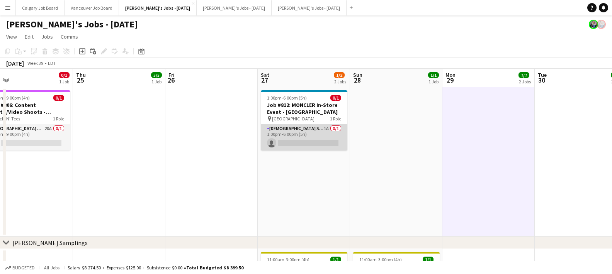
click at [274, 134] on app-card-role "[DEMOGRAPHIC_DATA] Server 1A 0/1 1:00pm-6:00pm (5h) single-neutral-actions" at bounding box center [304, 137] width 87 height 26
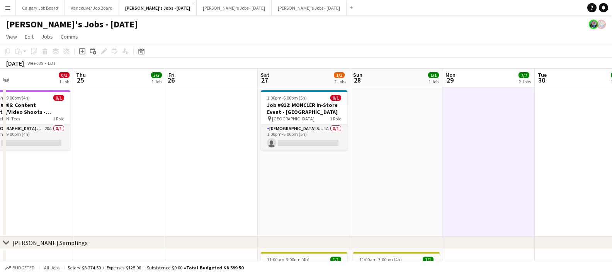
scroll to position [0, 296]
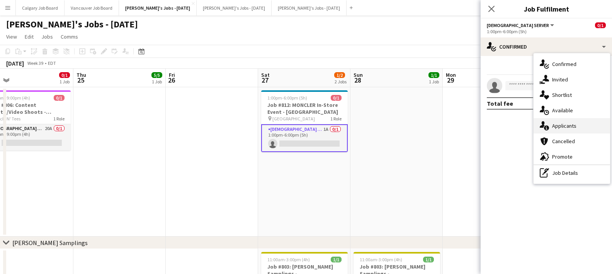
click at [579, 130] on div "single-neutral-actions-information Applicants" at bounding box center [572, 125] width 77 height 15
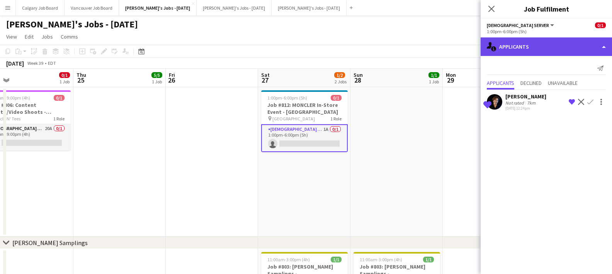
click at [564, 43] on div "single-neutral-actions-information Applicants" at bounding box center [546, 47] width 131 height 19
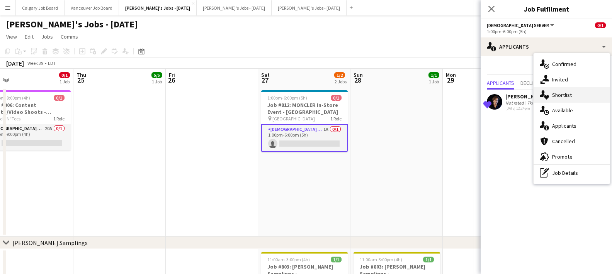
click at [573, 101] on div "single-neutral-actions-heart Shortlist" at bounding box center [572, 94] width 77 height 15
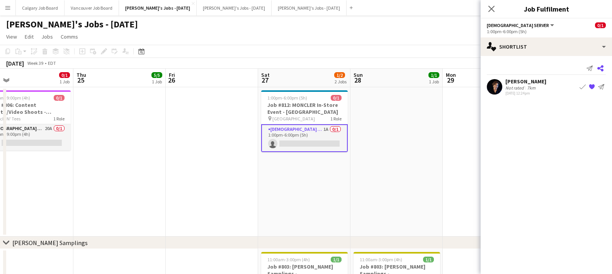
click at [602, 66] on icon at bounding box center [601, 68] width 6 height 6
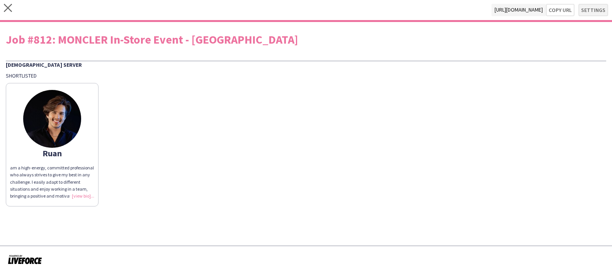
click at [588, 11] on button "Settings" at bounding box center [594, 10] width 30 height 12
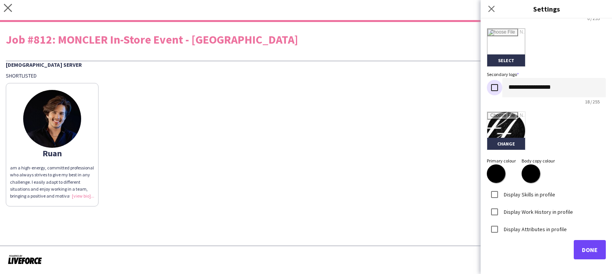
scroll to position [177, 0]
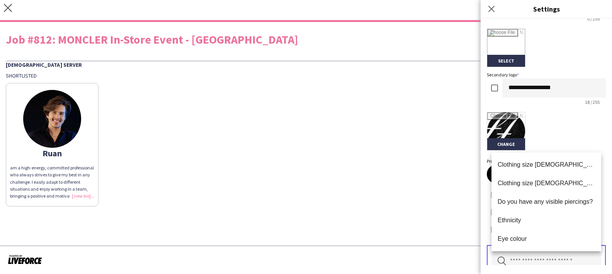
click at [567, 257] on input "text" at bounding box center [547, 261] width 110 height 19
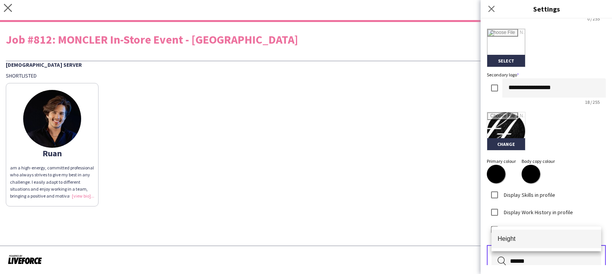
type input "******"
click at [520, 241] on span "Height" at bounding box center [546, 238] width 97 height 7
type input "******"
click at [518, 240] on span "Weight" at bounding box center [546, 238] width 97 height 7
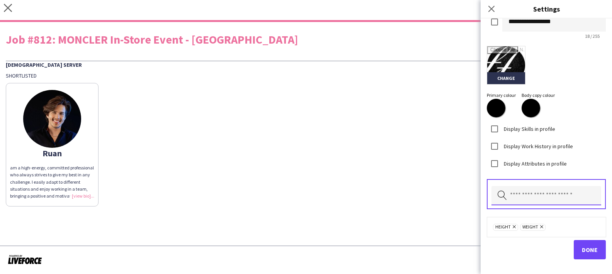
scroll to position [242, 0]
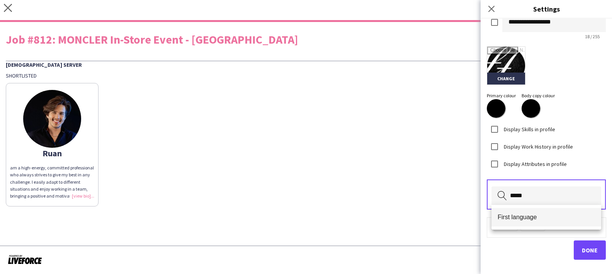
type input "*****"
click at [552, 215] on span "First language" at bounding box center [546, 217] width 97 height 7
type input "*****"
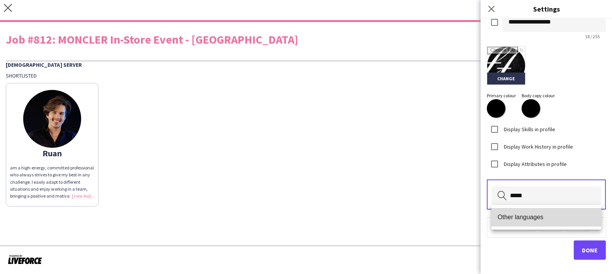
click at [544, 220] on span "Other languages" at bounding box center [546, 217] width 97 height 7
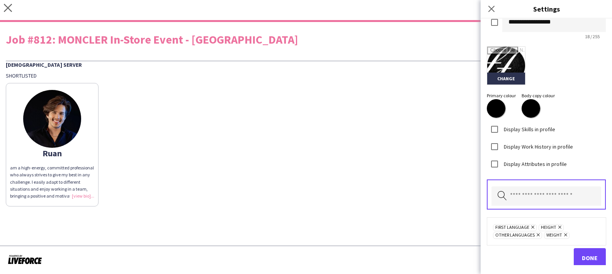
click at [602, 260] on button "Done" at bounding box center [590, 258] width 32 height 19
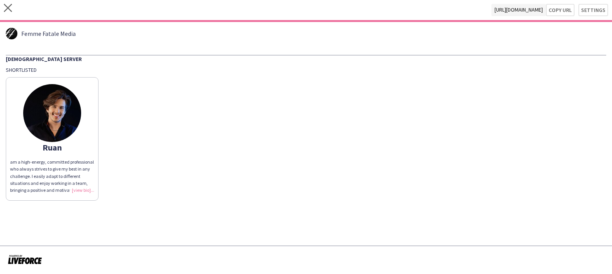
click at [90, 186] on div "am a high-energy, committed professional who always strives to give my best in …" at bounding box center [52, 176] width 84 height 35
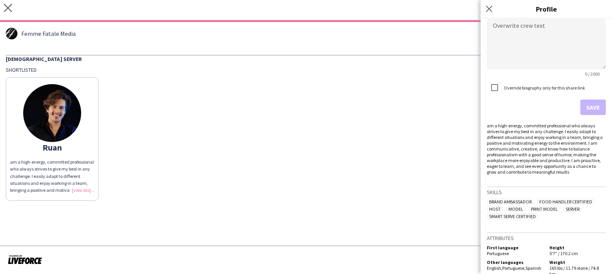
scroll to position [169, 0]
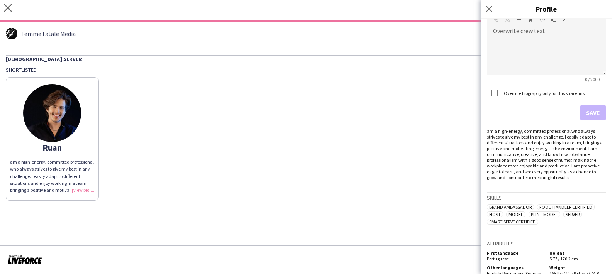
click at [373, 104] on div "[PERSON_NAME] am a high-energy, committed professional who always strives to gi…" at bounding box center [306, 137] width 601 height 128
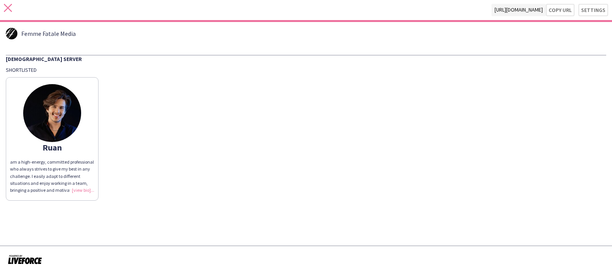
click at [12, 6] on icon "close" at bounding box center [8, 8] width 8 height 8
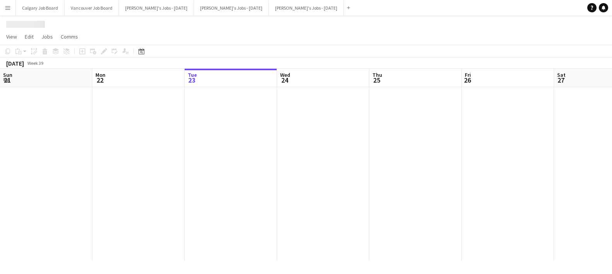
scroll to position [0, 296]
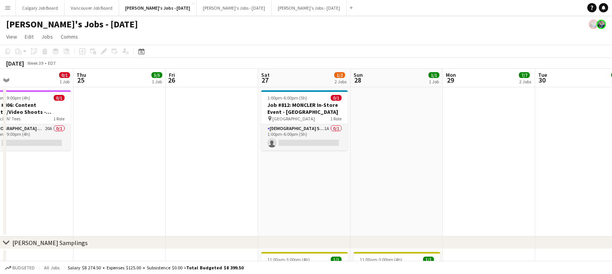
drag, startPoint x: 285, startPoint y: 147, endPoint x: 371, endPoint y: 102, distance: 96.8
click at [286, 146] on app-card-role "[DEMOGRAPHIC_DATA] Server 1A 0/1 1:00pm-6:00pm (5h) single-neutral-actions" at bounding box center [304, 137] width 87 height 26
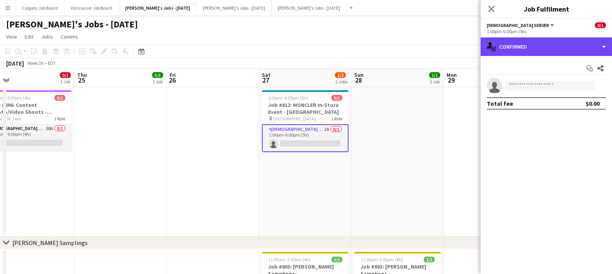
drag, startPoint x: 551, startPoint y: 44, endPoint x: 569, endPoint y: 138, distance: 96.4
click at [554, 46] on div "single-neutral-actions-check-2 Confirmed" at bounding box center [546, 47] width 131 height 19
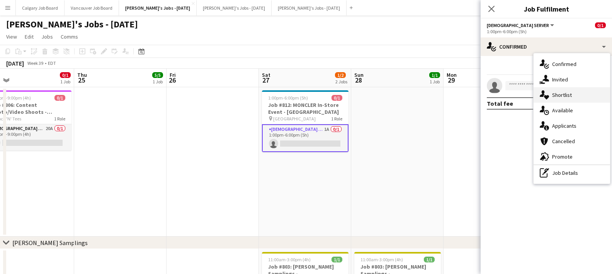
click at [563, 92] on span "Shortlist" at bounding box center [562, 95] width 20 height 7
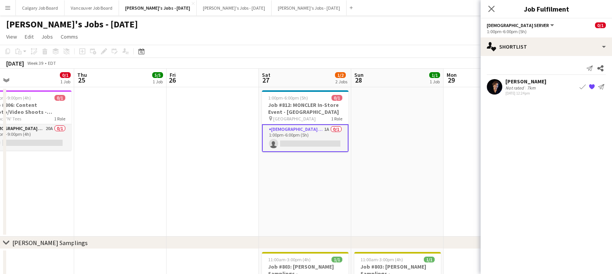
click at [520, 90] on div "Not rated" at bounding box center [516, 88] width 20 height 6
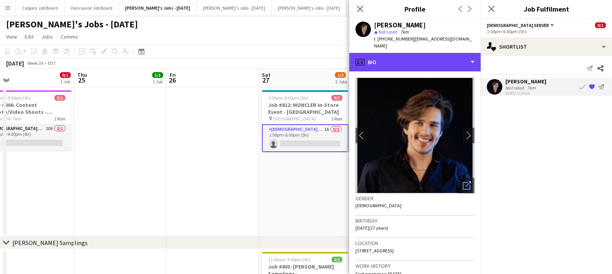
drag, startPoint x: 452, startPoint y: 52, endPoint x: 452, endPoint y: 71, distance: 19.3
click at [452, 53] on div "profile Bio" at bounding box center [414, 62] width 131 height 19
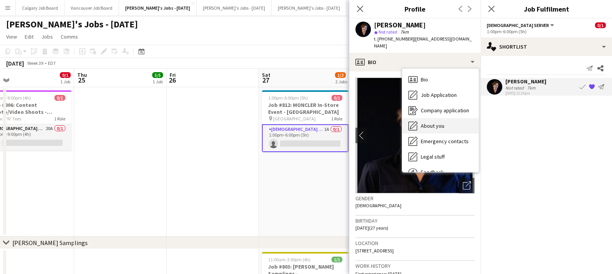
click at [438, 123] on span "About you" at bounding box center [433, 126] width 24 height 7
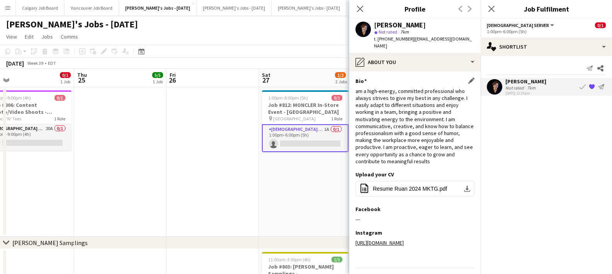
drag, startPoint x: 470, startPoint y: 73, endPoint x: 449, endPoint y: 80, distance: 21.6
click at [470, 78] on app-icon "Edit this field" at bounding box center [472, 81] width 6 height 6
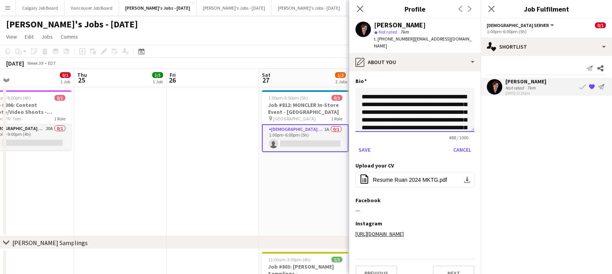
click at [360, 89] on textarea "**********" at bounding box center [415, 110] width 119 height 44
type textarea "**********"
click at [365, 144] on button "Save" at bounding box center [365, 150] width 18 height 12
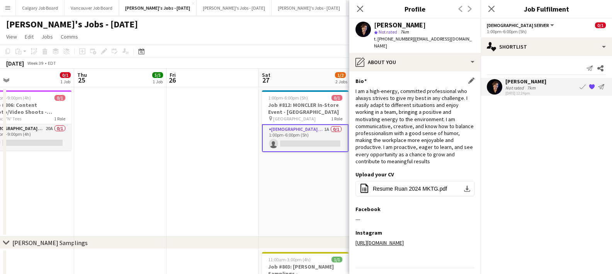
click at [303, 46] on app-toolbar "Copy Paste Paste Command V Paste with crew Command Shift V Paste linked Job [GE…" at bounding box center [306, 51] width 612 height 13
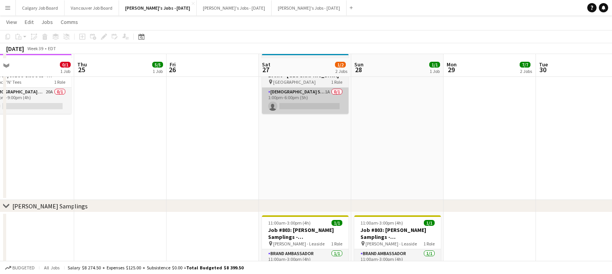
scroll to position [41, 0]
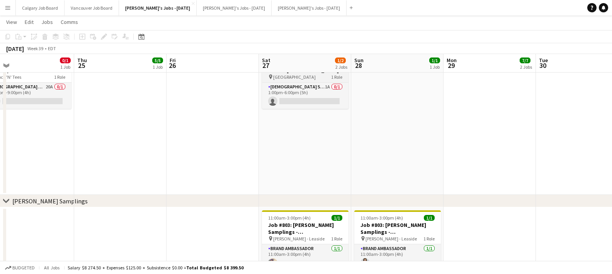
click at [288, 80] on span "[GEOGRAPHIC_DATA]" at bounding box center [294, 77] width 43 height 6
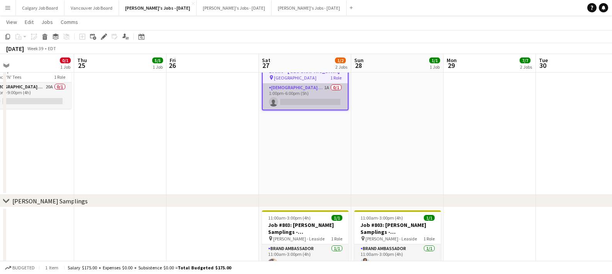
click at [283, 98] on app-card-role "[DEMOGRAPHIC_DATA] Server 1A 0/1 1:00pm-6:00pm (5h) single-neutral-actions" at bounding box center [305, 97] width 85 height 26
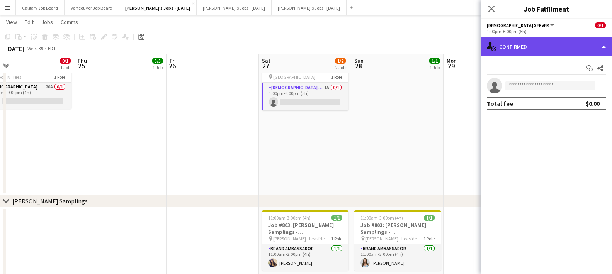
scroll to position [41, 0]
click at [534, 48] on div "single-neutral-actions-check-2 Confirmed" at bounding box center [546, 47] width 131 height 19
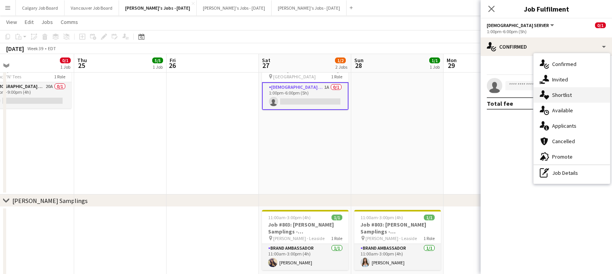
click at [561, 95] on span "Shortlist" at bounding box center [562, 95] width 20 height 7
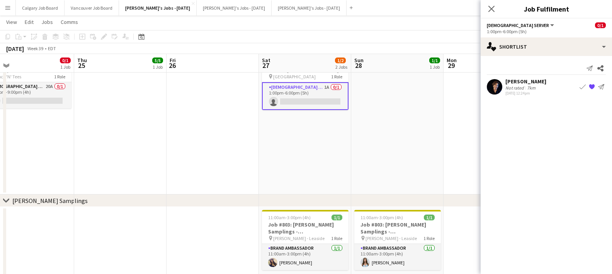
click at [518, 88] on div "Not rated" at bounding box center [516, 88] width 20 height 6
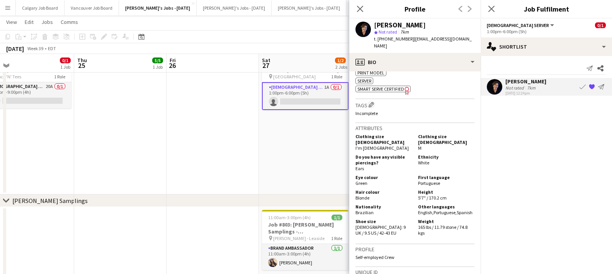
scroll to position [293, 0]
click at [321, 171] on app-date-cell "1:00pm-6:00pm (5h) 0/1 Job #812: MONCLER In-Store Event - [GEOGRAPHIC_DATA] pin…" at bounding box center [305, 120] width 92 height 150
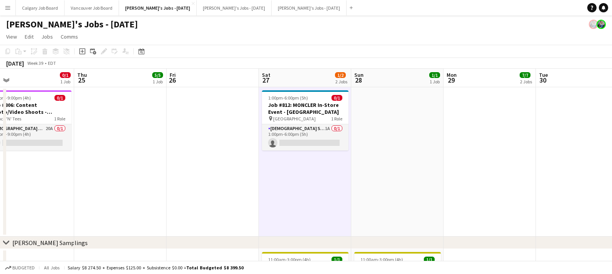
scroll to position [0, 0]
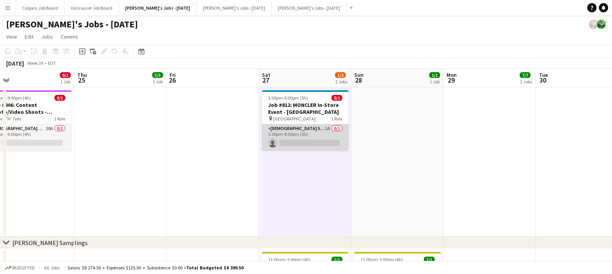
click at [274, 134] on app-card-role "[DEMOGRAPHIC_DATA] Server 1A 0/1 1:00pm-6:00pm (5h) single-neutral-actions" at bounding box center [305, 137] width 87 height 26
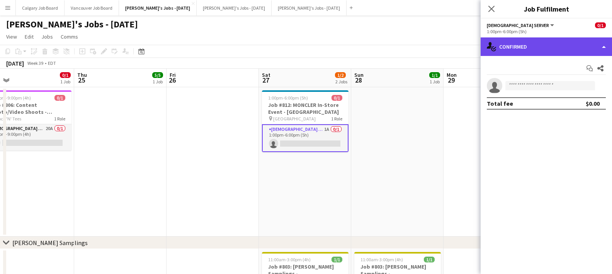
click at [529, 46] on div "single-neutral-actions-check-2 Confirmed" at bounding box center [546, 47] width 131 height 19
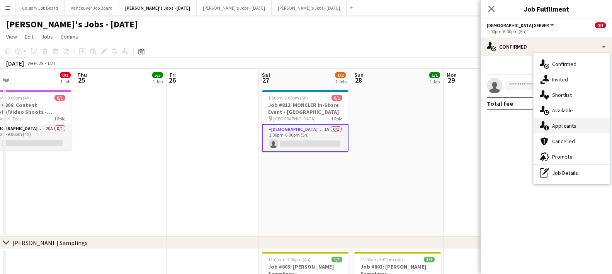
click at [547, 123] on icon "single-neutral-actions-information" at bounding box center [544, 125] width 9 height 9
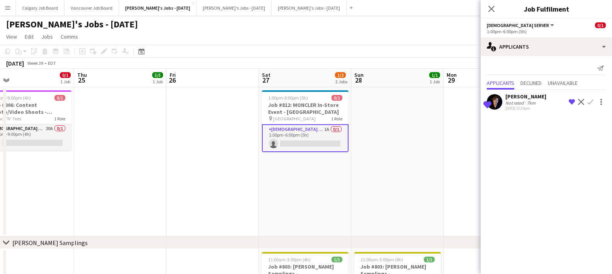
click at [428, 145] on app-date-cell at bounding box center [397, 162] width 92 height 150
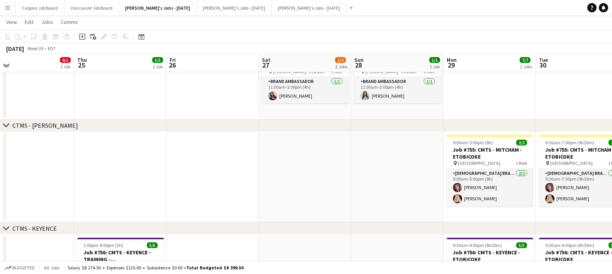
scroll to position [209, 0]
